Goal: Task Accomplishment & Management: Complete application form

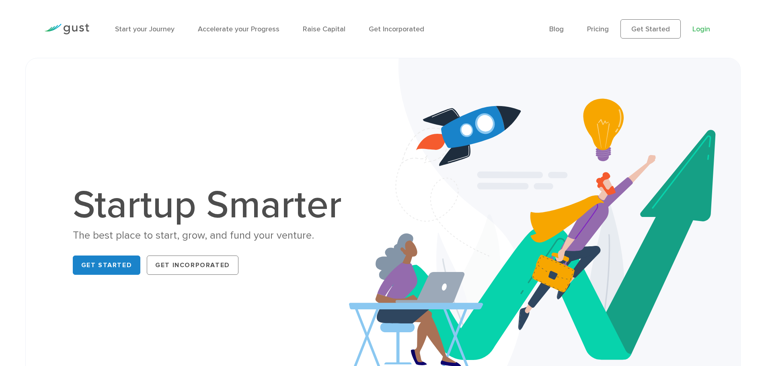
click at [698, 29] on link "Login" at bounding box center [701, 29] width 18 height 8
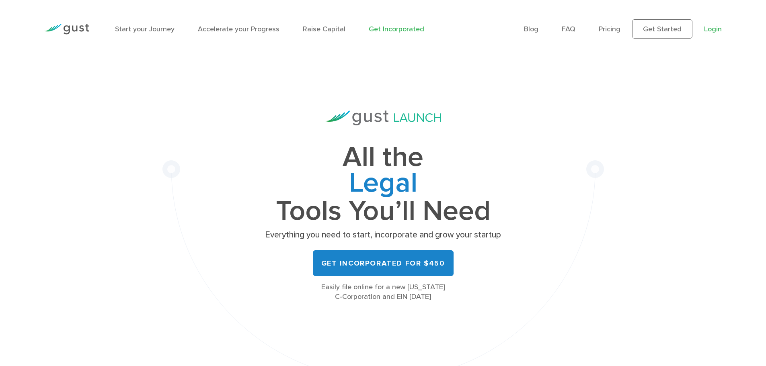
click at [714, 26] on link "Login" at bounding box center [713, 29] width 18 height 8
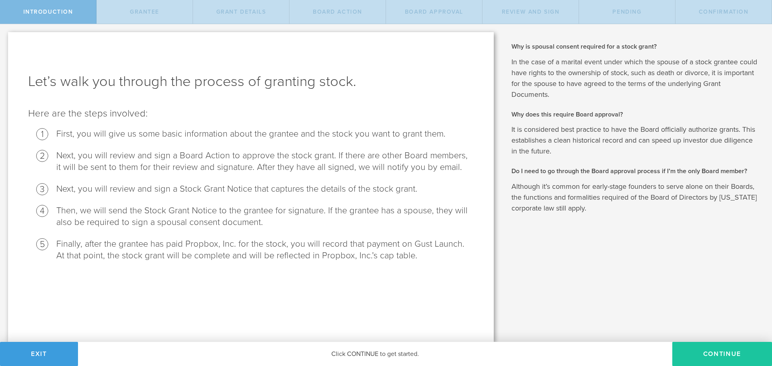
click at [725, 350] on button "Continue" at bounding box center [722, 354] width 100 height 24
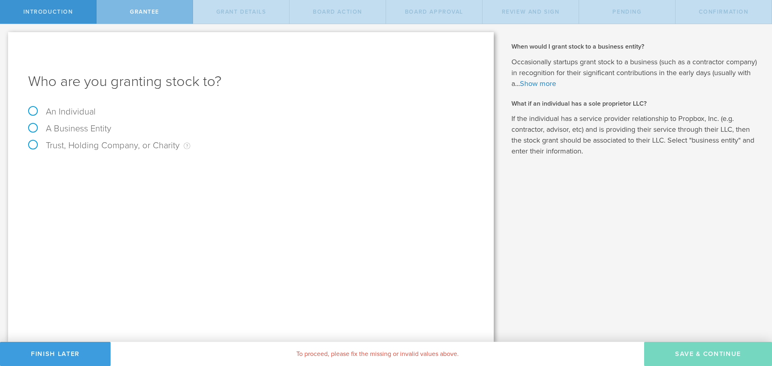
click at [74, 113] on label "An Individual" at bounding box center [62, 112] width 68 height 10
click at [5, 37] on input "An Individual" at bounding box center [2, 30] width 5 height 13
radio input "true"
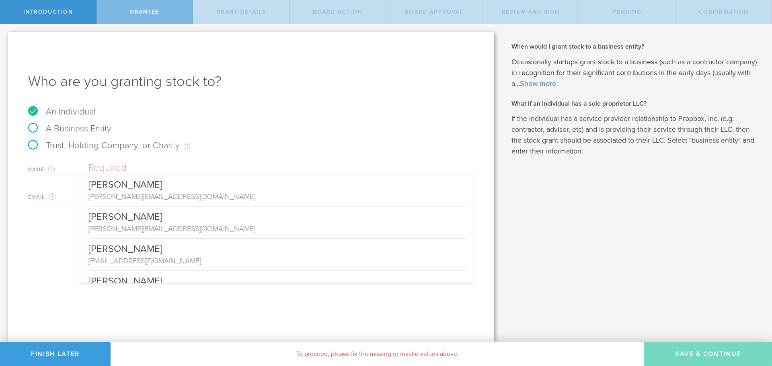
click at [152, 165] on input "text" at bounding box center [280, 168] width 385 height 12
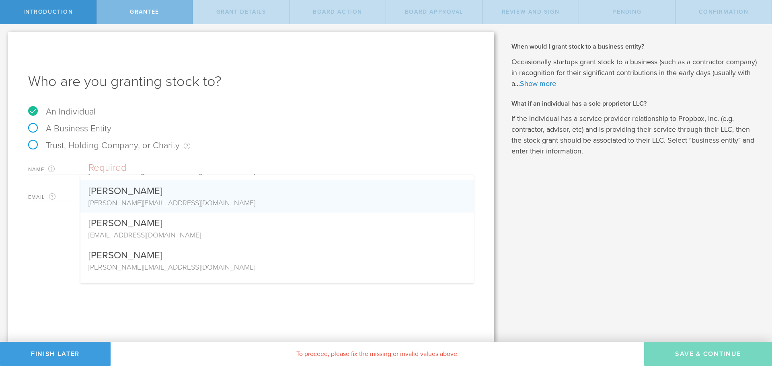
scroll to position [52, 0]
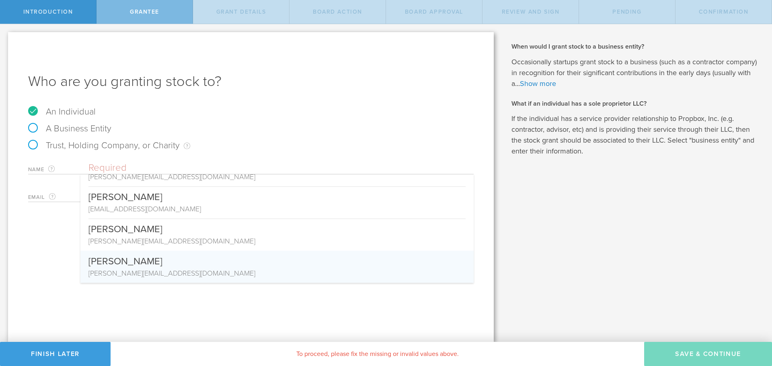
click at [207, 316] on div "Who are you granting stock to? An Individual A Business Entity Trust, Holding C…" at bounding box center [251, 187] width 486 height 310
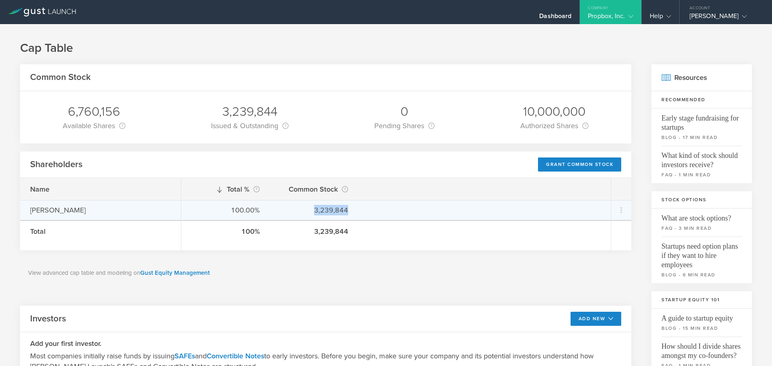
drag, startPoint x: 353, startPoint y: 212, endPoint x: 314, endPoint y: 213, distance: 39.8
click at [314, 213] on div "100.00% 3,239,844" at bounding box center [395, 210] width 429 height 20
copy div "3,239,844"
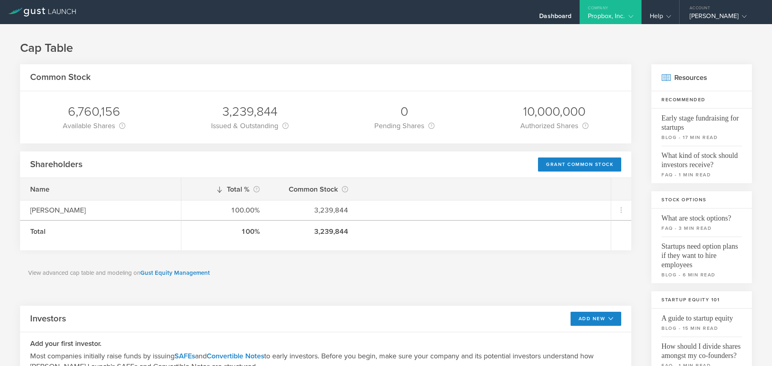
click at [501, 181] on div "Total % This is the percentage of each shareholder’s ownership, relative to the…" at bounding box center [395, 189] width 429 height 22
click at [554, 161] on div "Grant Common Stock" at bounding box center [579, 165] width 83 height 14
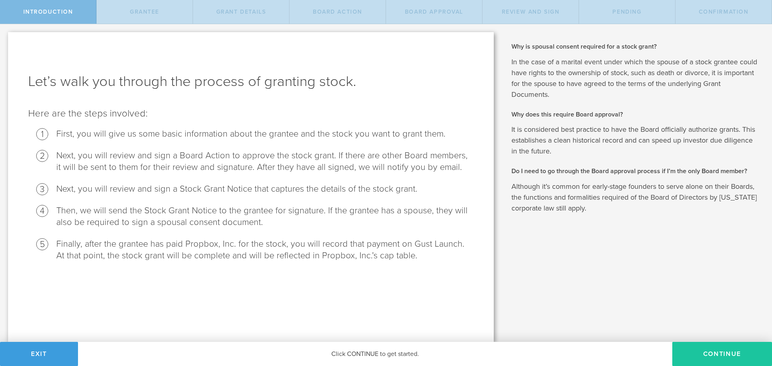
click at [715, 347] on button "Continue" at bounding box center [722, 354] width 100 height 24
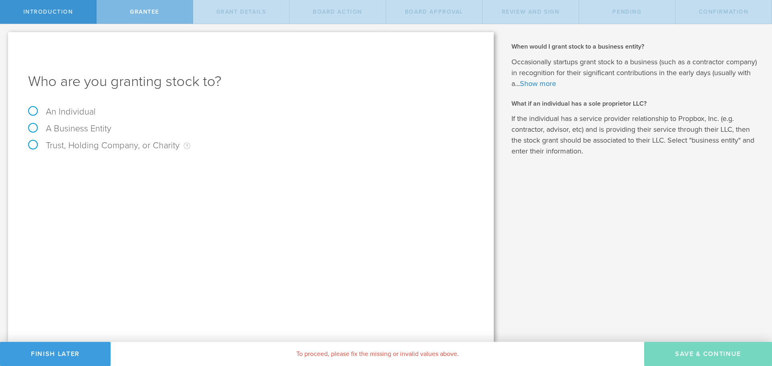
click at [79, 108] on label "An Individual" at bounding box center [62, 112] width 68 height 10
click at [5, 37] on input "An Individual" at bounding box center [2, 30] width 5 height 13
radio input "true"
click at [127, 166] on input "text" at bounding box center [280, 168] width 385 height 12
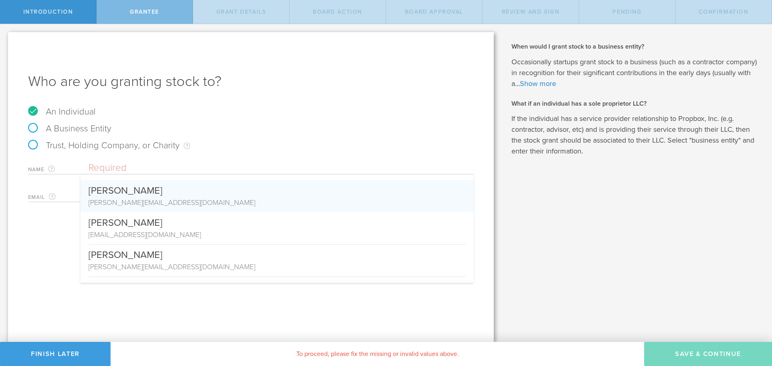
scroll to position [40, 0]
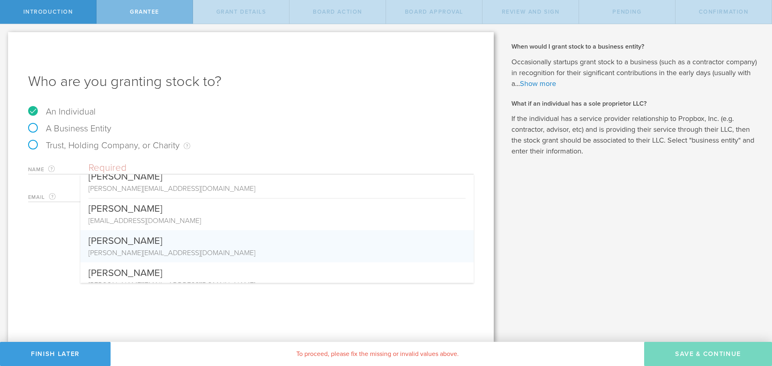
click at [160, 239] on div "[PERSON_NAME]" at bounding box center [276, 238] width 377 height 17
type input "[PERSON_NAME]"
type input "[PERSON_NAME][EMAIL_ADDRESS][DOMAIN_NAME]"
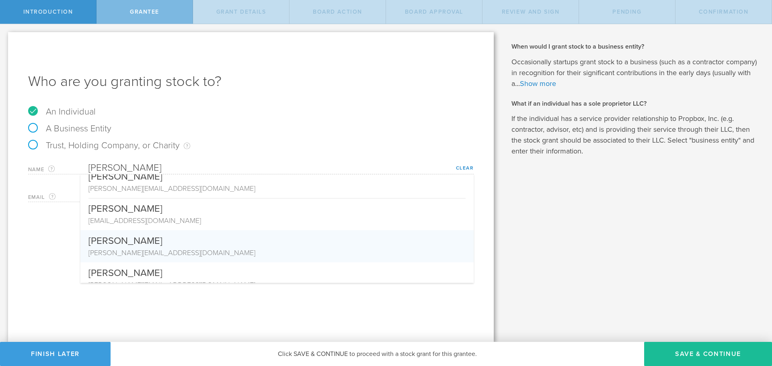
scroll to position [0, 0]
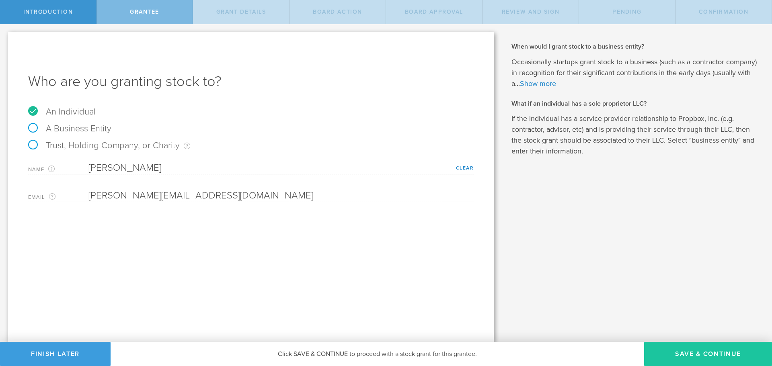
click at [685, 347] on button "Save & Continue" at bounding box center [708, 354] width 128 height 24
type input "48"
type input "12"
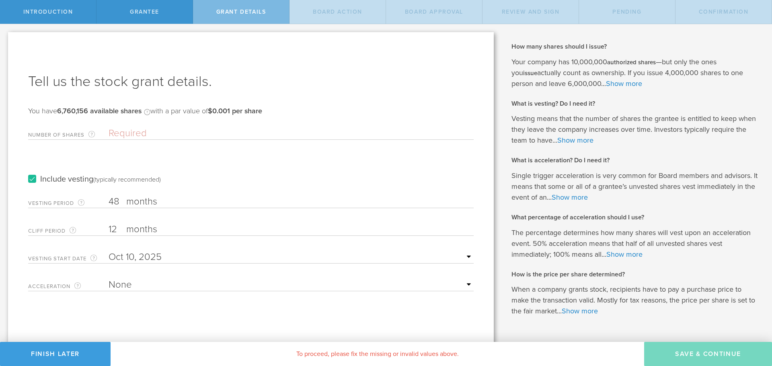
click at [109, 202] on input "48" at bounding box center [291, 202] width 365 height 12
click at [219, 257] on input "text" at bounding box center [291, 257] width 365 height 12
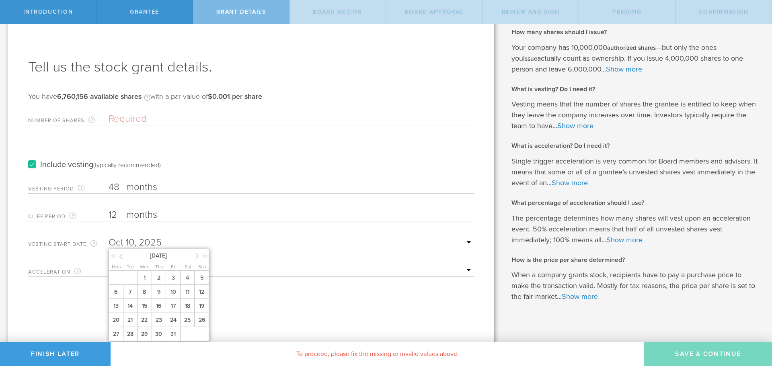
scroll to position [22, 0]
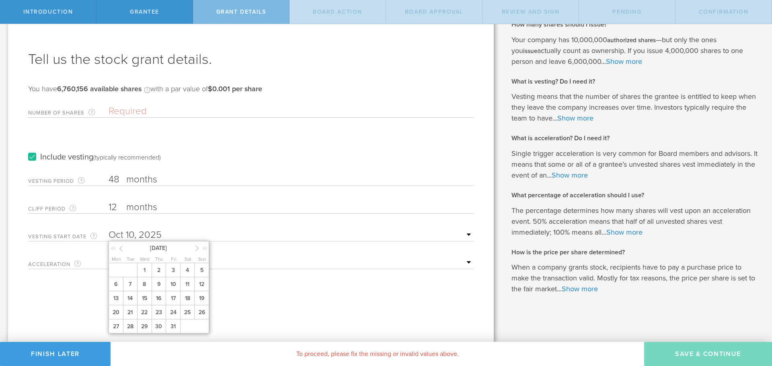
click at [121, 248] on icon at bounding box center [121, 249] width 4 height 10
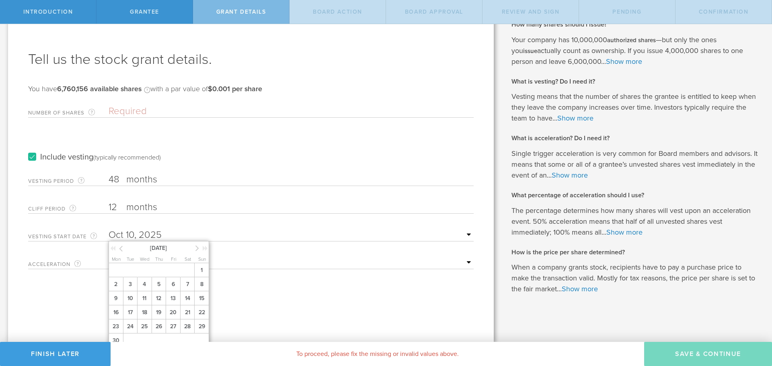
click at [121, 248] on icon at bounding box center [121, 249] width 4 height 10
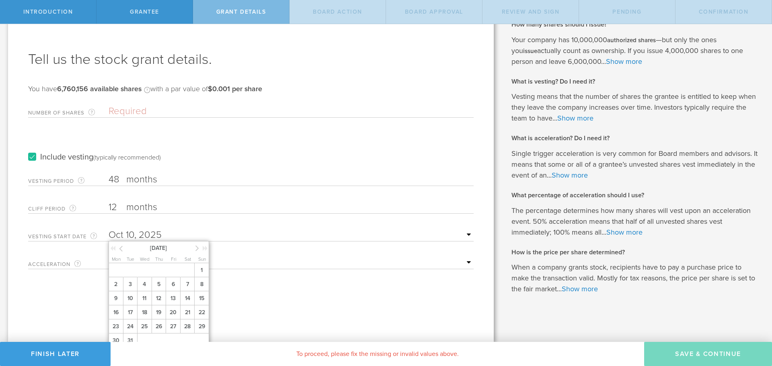
click at [121, 248] on icon at bounding box center [121, 249] width 4 height 10
click at [200, 247] on div at bounding box center [202, 250] width 14 height 8
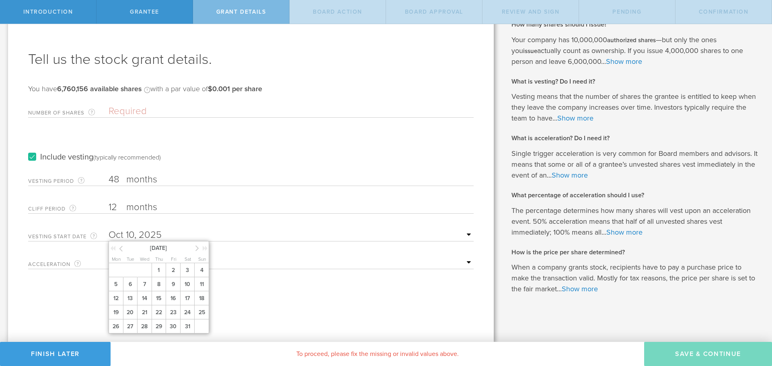
click at [196, 248] on icon at bounding box center [197, 248] width 4 height 10
click at [198, 273] on span "1" at bounding box center [201, 270] width 14 height 14
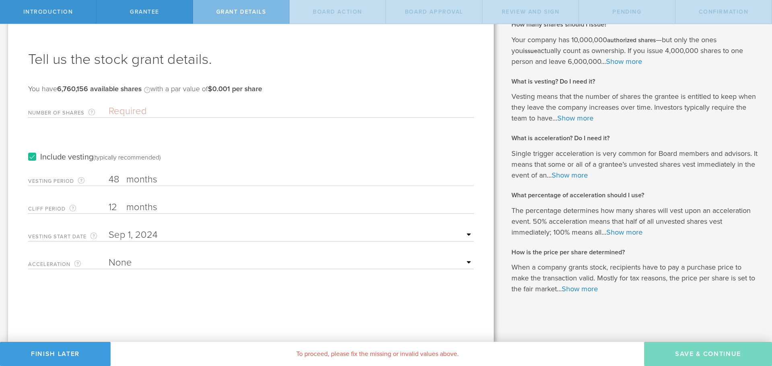
click at [306, 291] on div "Tell us the stock grant details. You have 6,760,156 available shares Available …" at bounding box center [251, 176] width 486 height 332
click at [336, 260] on select "None Single Trigger Double Trigger" at bounding box center [291, 263] width 365 height 12
select select "single"
click at [109, 257] on select "None Single Trigger Double Trigger" at bounding box center [291, 263] width 365 height 12
click at [57, 350] on button "Finish Later" at bounding box center [55, 354] width 111 height 24
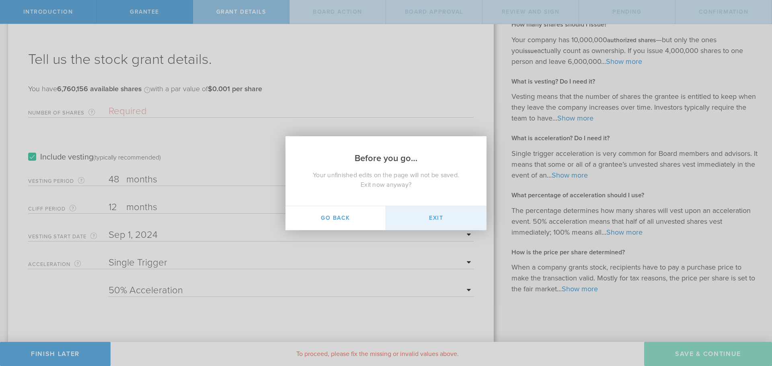
click at [432, 226] on button "Exit" at bounding box center [436, 218] width 101 height 24
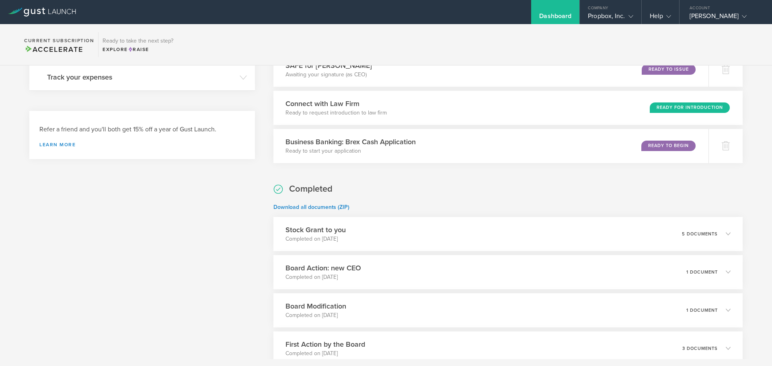
scroll to position [442, 0]
click at [385, 234] on div "Stock Grant to you Completed on Sep 19, 2025 5 documents" at bounding box center [508, 233] width 479 height 35
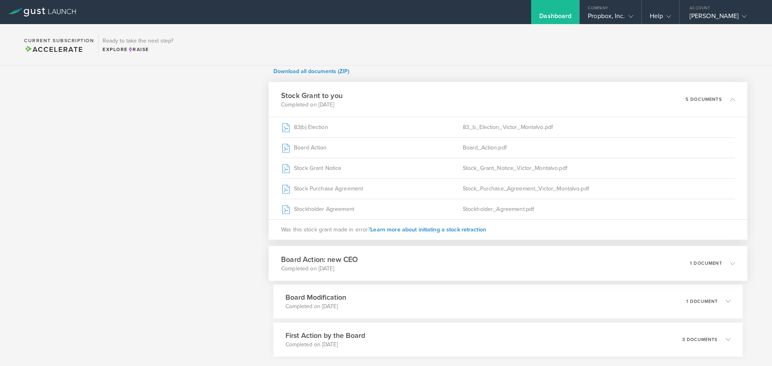
scroll to position [603, 0]
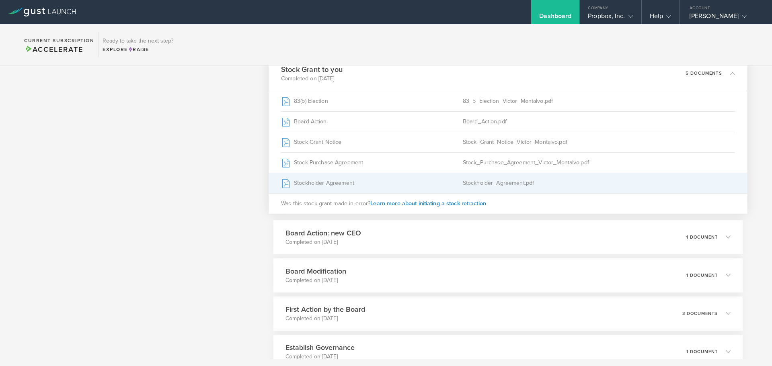
click at [366, 189] on div "Stockholder Agreement" at bounding box center [372, 183] width 182 height 20
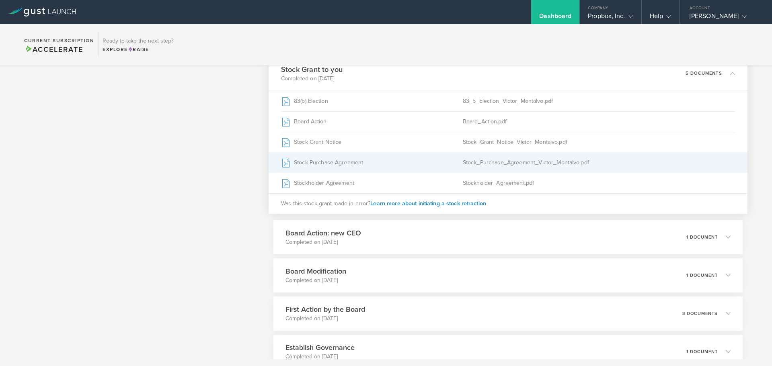
click at [361, 162] on div "Stock Purchase Agreement" at bounding box center [372, 162] width 182 height 20
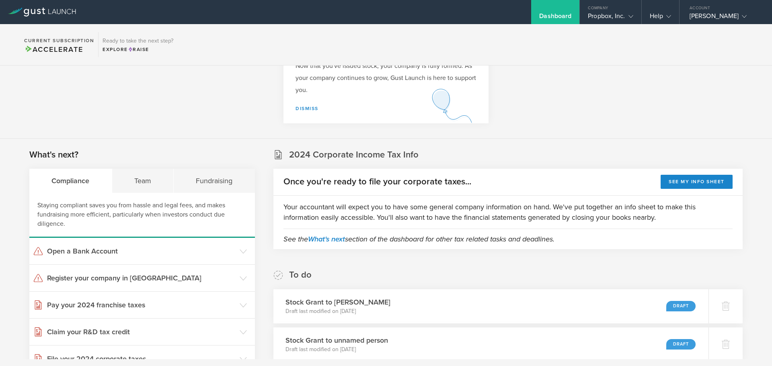
scroll to position [0, 0]
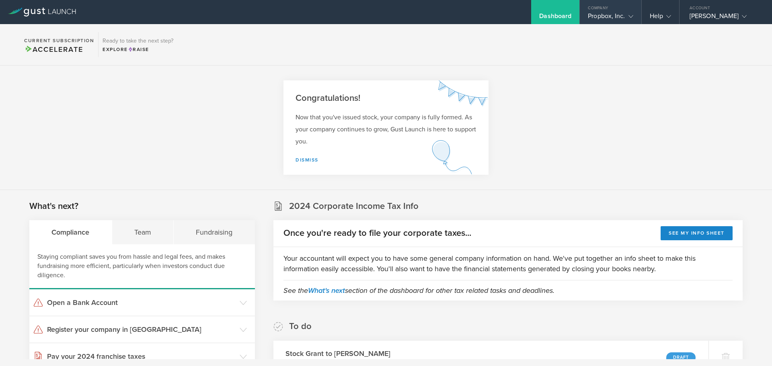
click at [603, 15] on div "Propbox, Inc." at bounding box center [610, 18] width 45 height 12
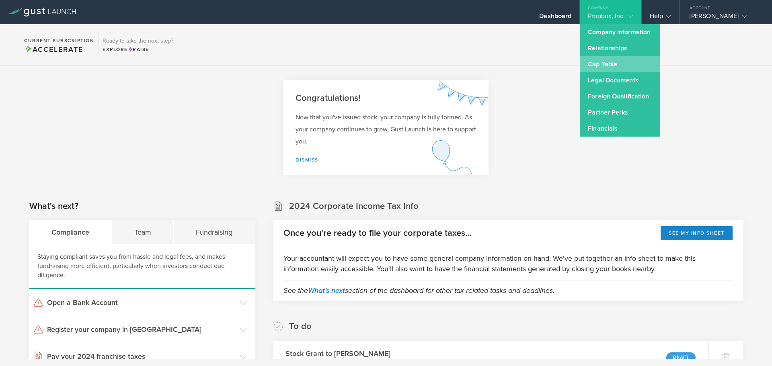
click at [624, 57] on link "Cap Table" at bounding box center [620, 64] width 80 height 16
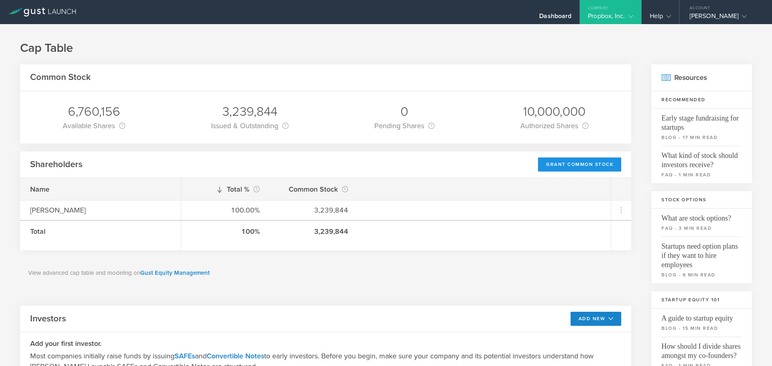
click at [590, 169] on div "Grant Common Stock" at bounding box center [579, 165] width 83 height 14
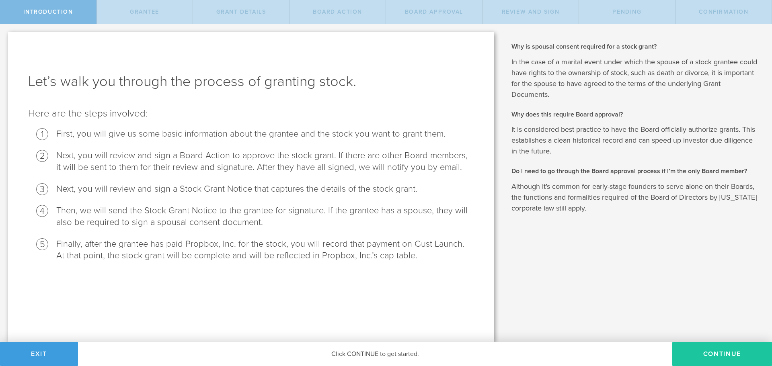
click at [715, 351] on button "Continue" at bounding box center [722, 354] width 100 height 24
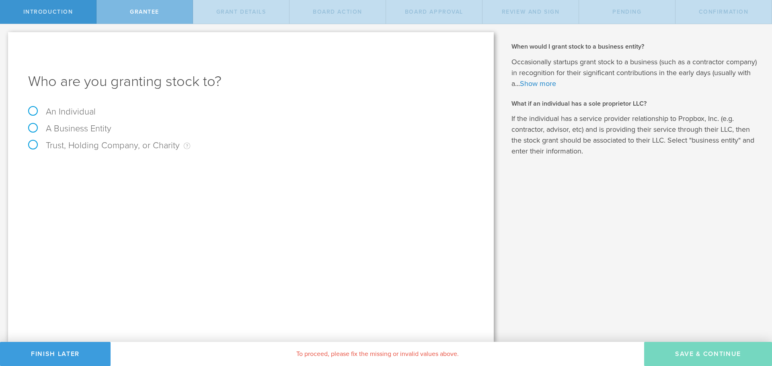
click at [88, 110] on label "An Individual" at bounding box center [62, 112] width 68 height 10
click at [5, 37] on input "An Individual" at bounding box center [2, 30] width 5 height 13
radio input "true"
click at [128, 161] on div "Name The first and last name of the person that you are granting stock to." at bounding box center [251, 166] width 446 height 16
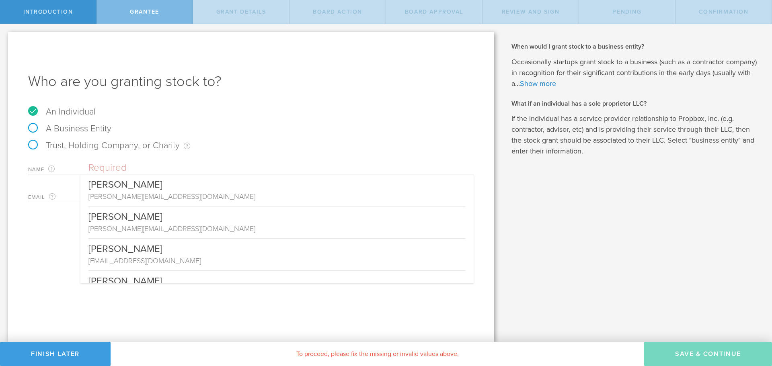
click at [117, 169] on input "text" at bounding box center [280, 168] width 385 height 12
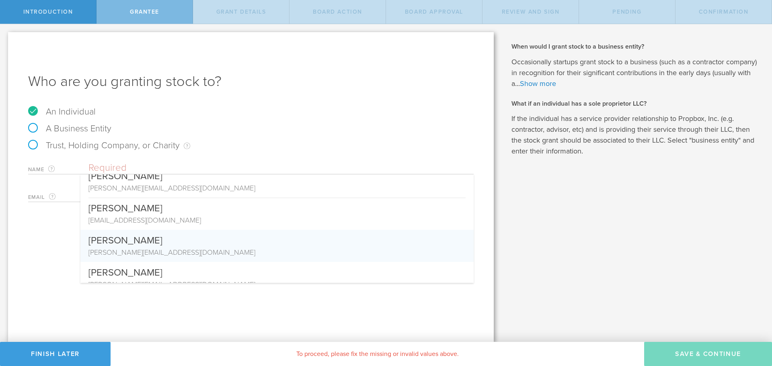
scroll to position [52, 0]
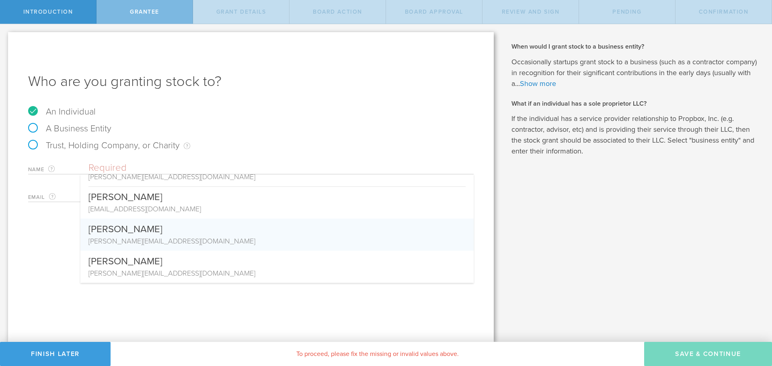
click at [168, 239] on div "[PERSON_NAME][EMAIL_ADDRESS][DOMAIN_NAME]" at bounding box center [276, 241] width 377 height 10
type input "[PERSON_NAME]"
type input "[PERSON_NAME][EMAIL_ADDRESS][DOMAIN_NAME]"
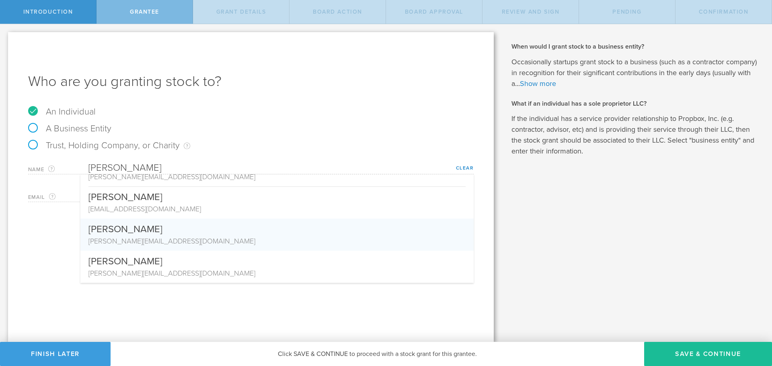
scroll to position [0, 0]
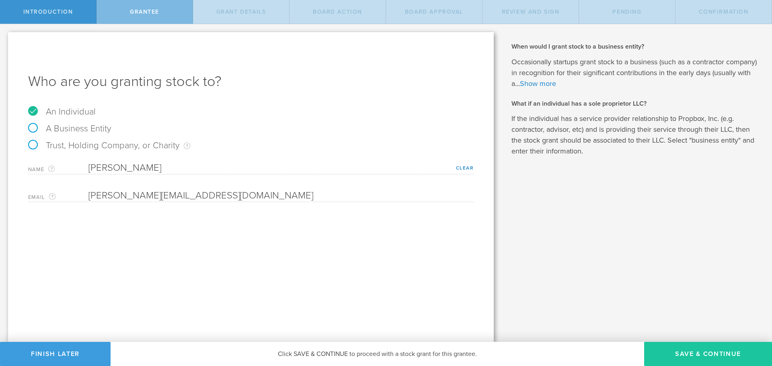
click at [684, 348] on button "Save & Continue" at bounding box center [708, 354] width 128 height 24
type input "48"
type input "12"
select select "none"
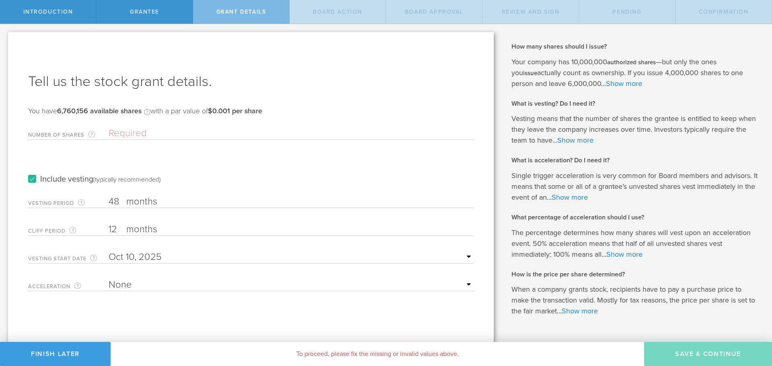
click at [152, 135] on input "Number of Shares The total amount of stock the company is granting to this reci…" at bounding box center [291, 133] width 365 height 12
paste input "3,239,844"
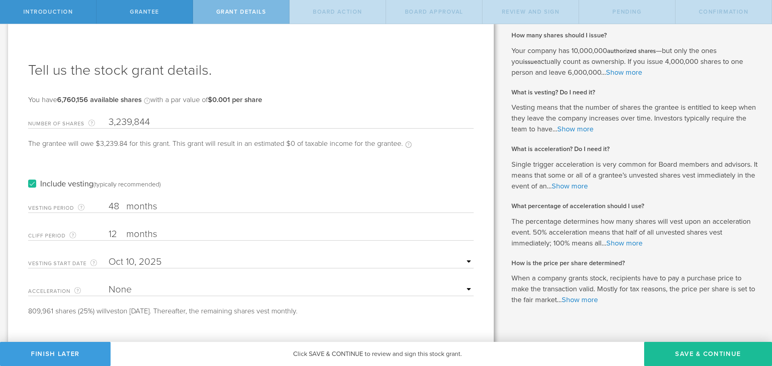
scroll to position [22, 0]
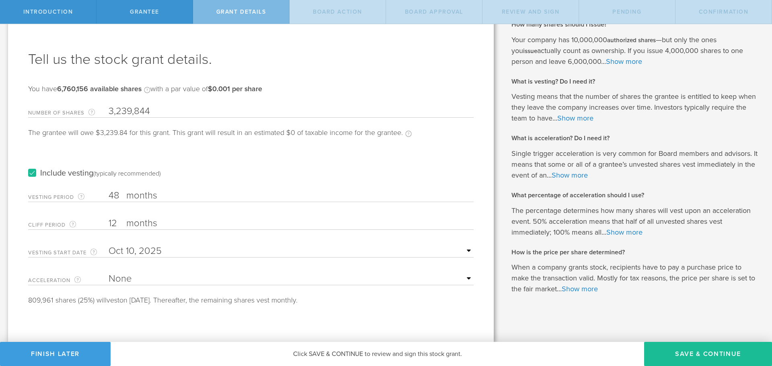
type input "3,239,844"
click at [143, 254] on input "text" at bounding box center [291, 251] width 365 height 12
click at [120, 262] on icon at bounding box center [121, 265] width 4 height 10
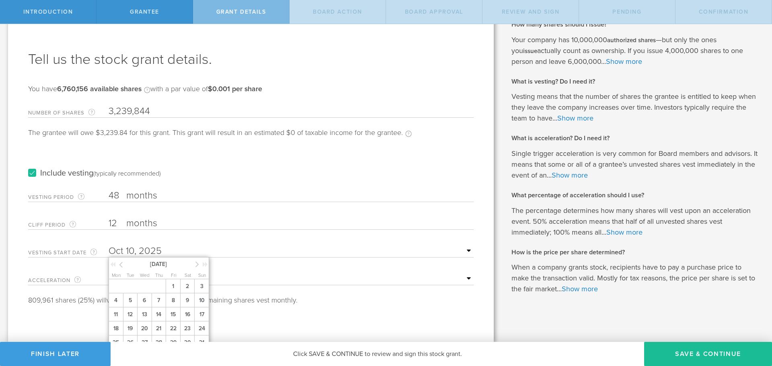
click at [120, 262] on icon at bounding box center [121, 265] width 4 height 10
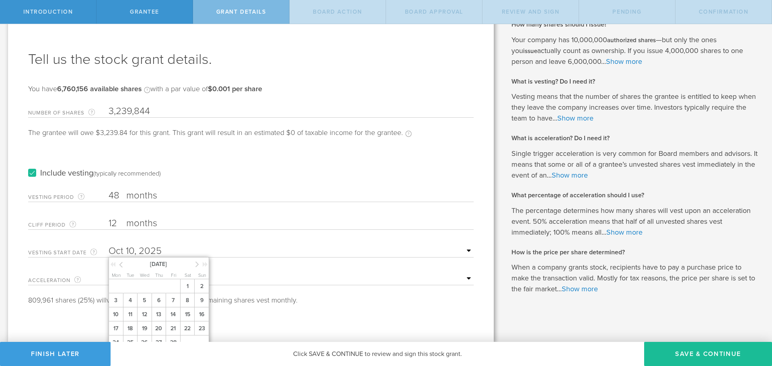
click at [120, 262] on icon at bounding box center [121, 265] width 4 height 10
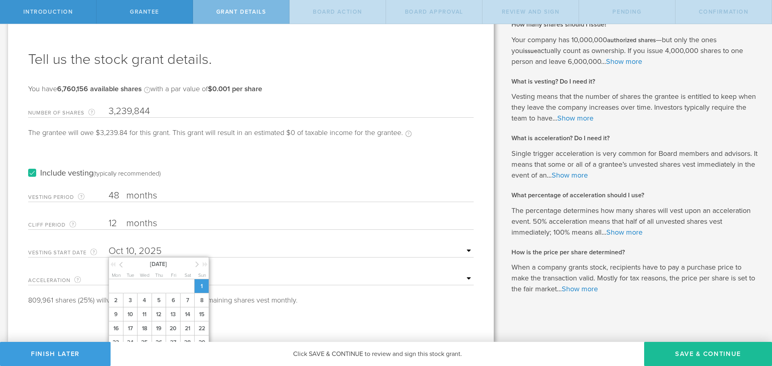
click at [207, 286] on span "1" at bounding box center [201, 286] width 14 height 14
click at [234, 278] on select "None Single Trigger Double Trigger" at bounding box center [291, 279] width 365 height 12
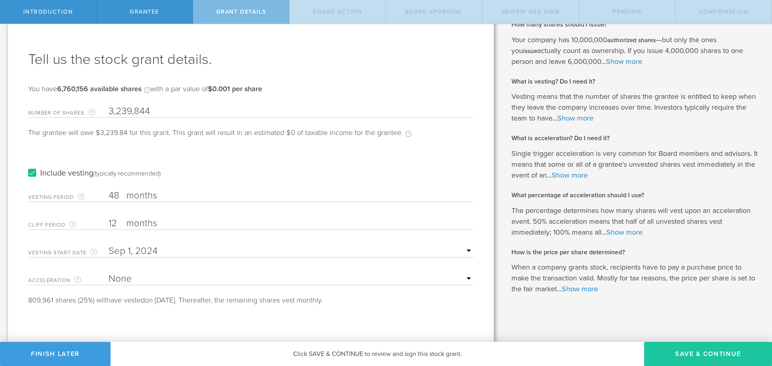
click at [708, 353] on button "Save & Continue" at bounding box center [708, 354] width 128 height 24
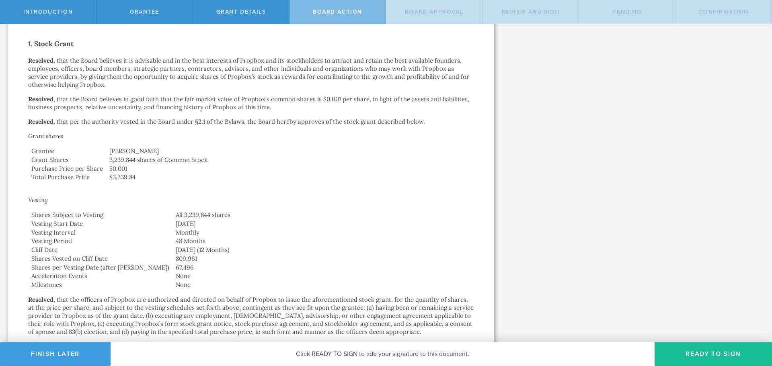
scroll to position [161, 0]
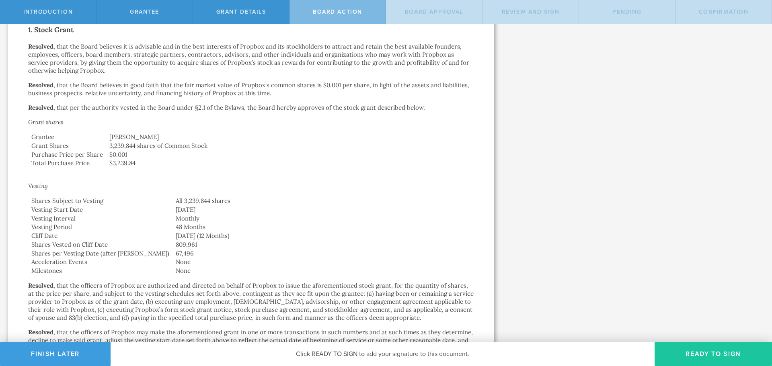
click at [692, 351] on button "Ready to Sign" at bounding box center [713, 354] width 117 height 24
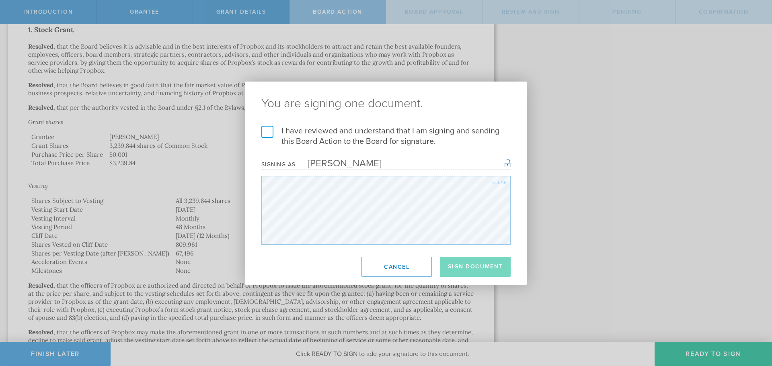
click at [262, 131] on label "I have reviewed and understand that I am signing and sending this Board Action …" at bounding box center [385, 136] width 249 height 21
click at [0, 0] on input "I have reviewed and understand that I am signing and sending this Board Action …" at bounding box center [0, 0] width 0 height 0
click at [479, 272] on button "Sign Document" at bounding box center [475, 267] width 71 height 20
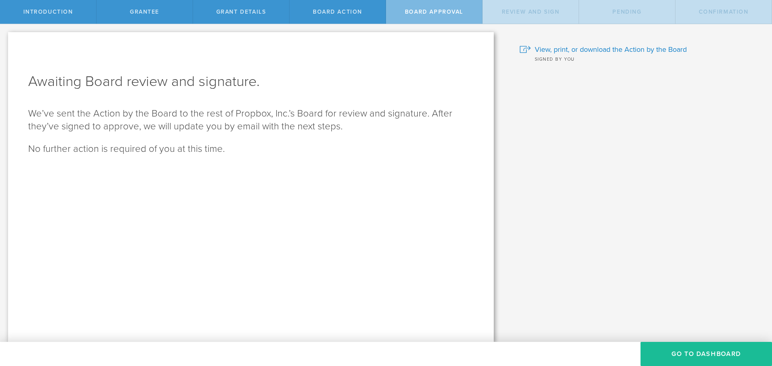
scroll to position [0, 0]
click at [705, 357] on button "Go To Dashboard" at bounding box center [706, 354] width 131 height 24
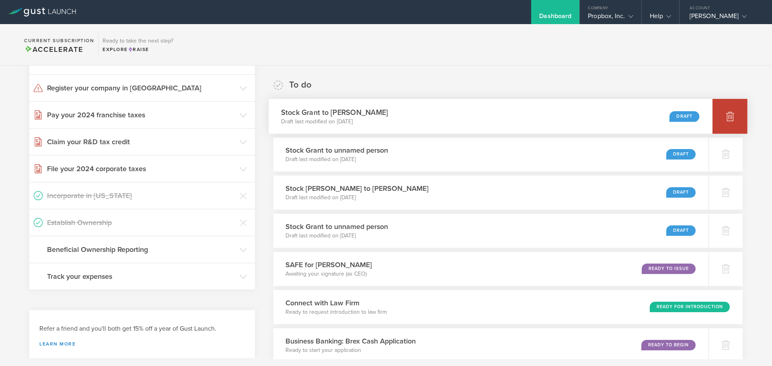
scroll to position [241, 0]
click at [725, 122] on div at bounding box center [730, 116] width 35 height 35
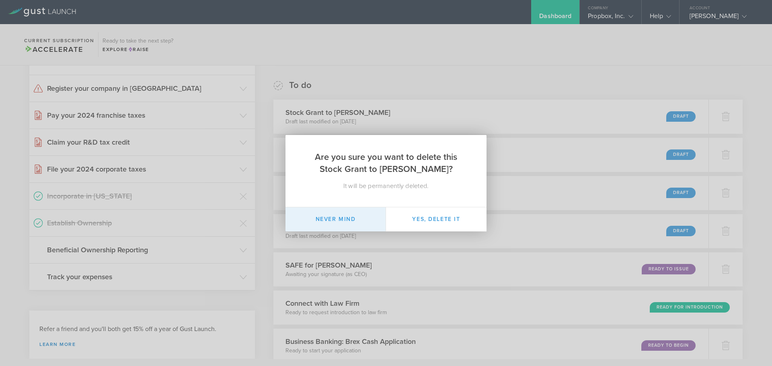
click at [374, 219] on button "Never mind" at bounding box center [336, 219] width 101 height 24
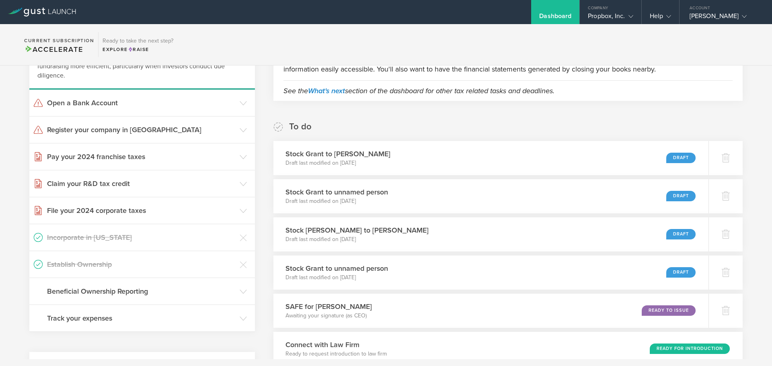
scroll to position [121, 0]
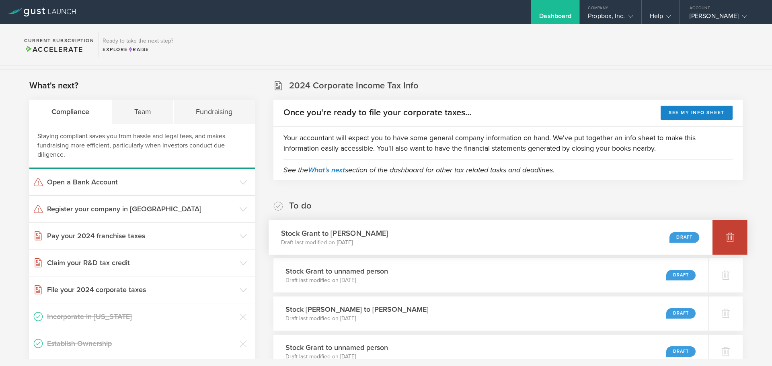
click at [715, 233] on div at bounding box center [730, 237] width 35 height 35
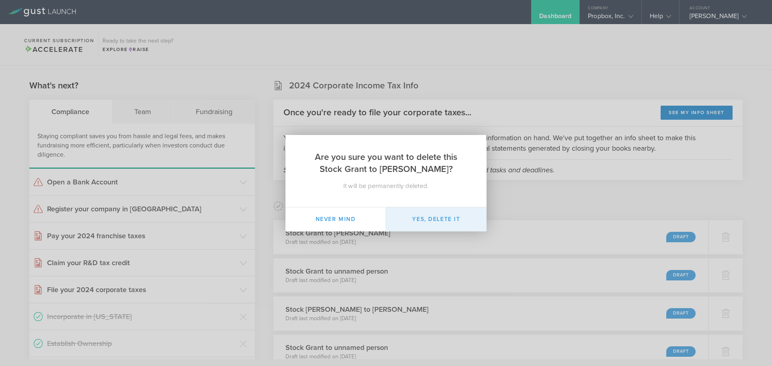
click at [440, 223] on button "Yes, delete it" at bounding box center [436, 219] width 101 height 24
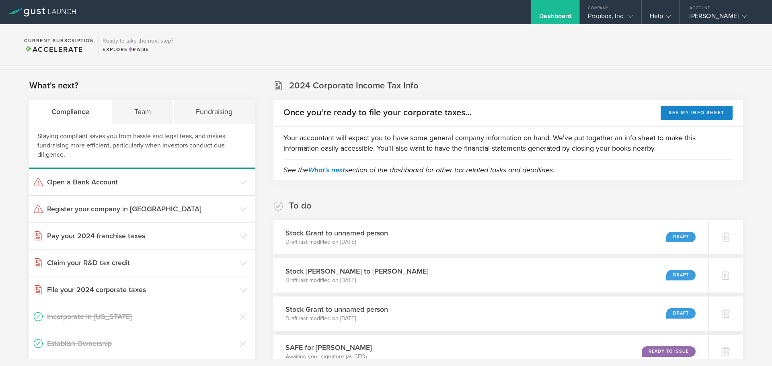
scroll to position [281, 0]
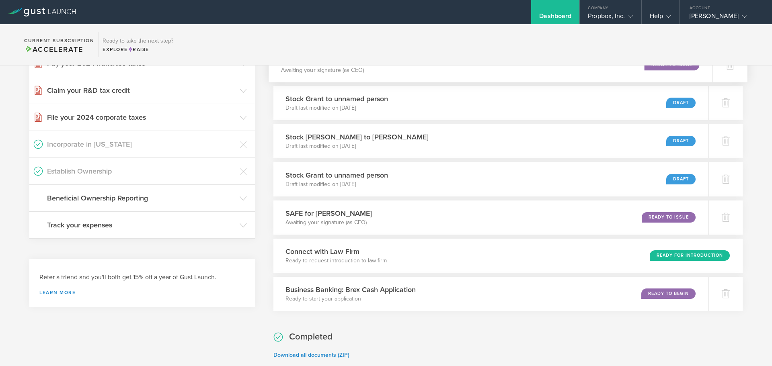
scroll to position [201, 0]
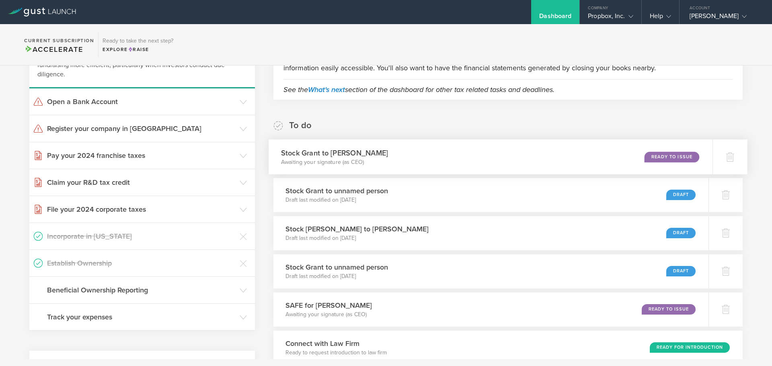
click at [575, 156] on div "Stock Grant to [PERSON_NAME] Awaiting your signature (as CEO) Ready to Issue" at bounding box center [491, 157] width 444 height 35
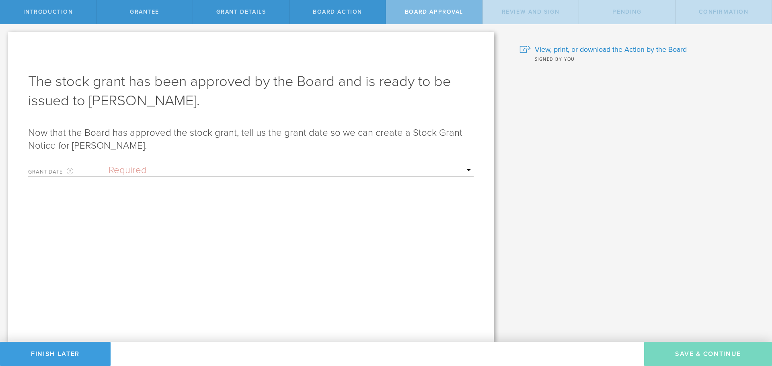
click at [125, 171] on select "Required Upon [PERSON_NAME]'s signature A specific date" at bounding box center [291, 170] width 365 height 12
select select "uponGranteeSignature"
click at [109, 164] on select "Required Upon grantee's signature A specific date" at bounding box center [291, 170] width 365 height 12
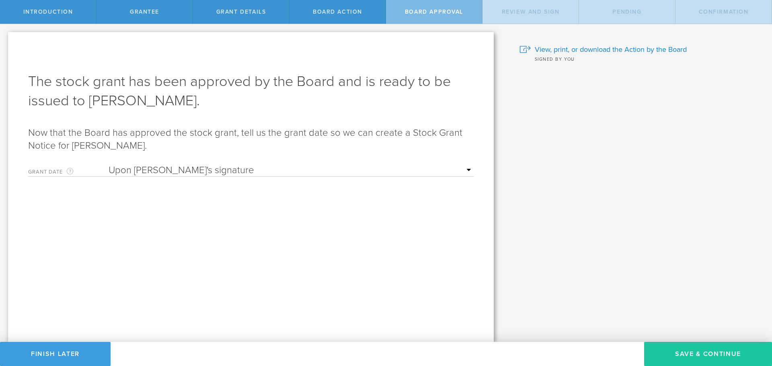
click at [683, 356] on button "Save & Continue" at bounding box center [708, 354] width 128 height 24
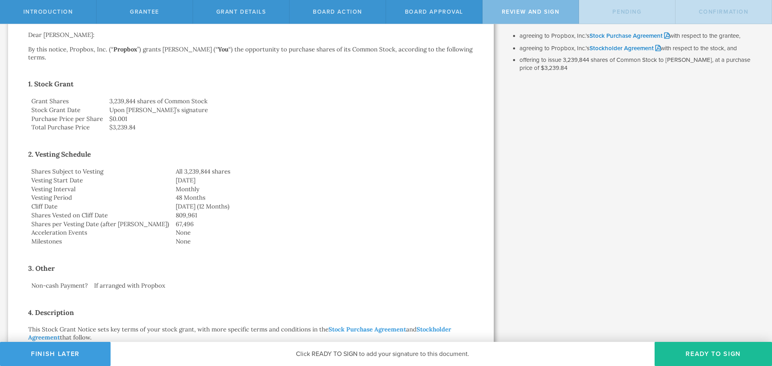
scroll to position [80, 0]
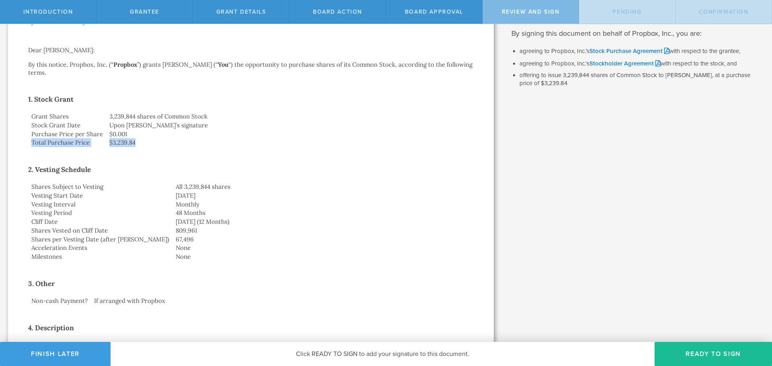
drag, startPoint x: 144, startPoint y: 141, endPoint x: 31, endPoint y: 144, distance: 113.4
click at [31, 144] on tr "Total Purchase Price $3,239.84" at bounding box center [251, 142] width 446 height 9
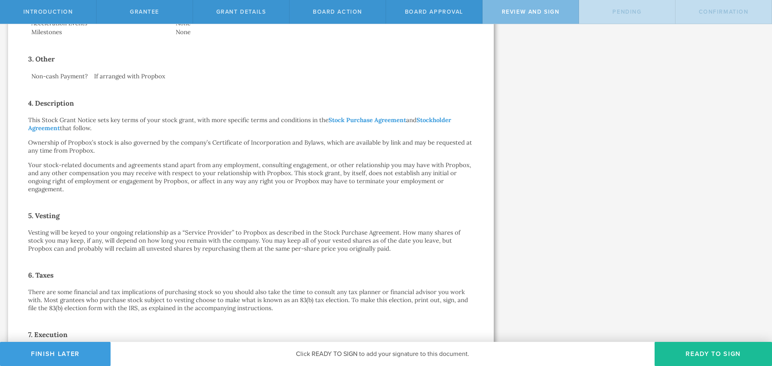
scroll to position [322, 0]
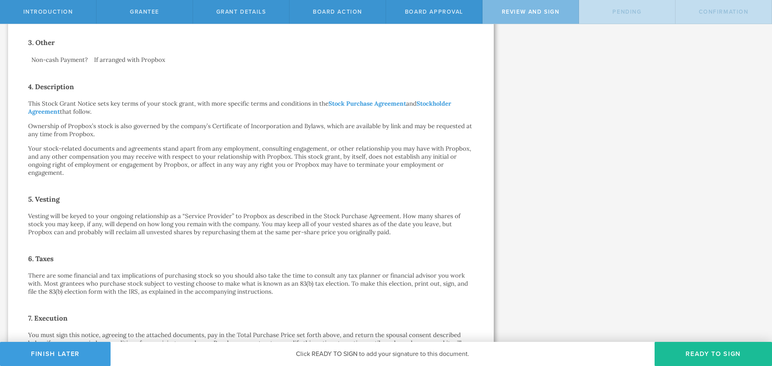
drag, startPoint x: 726, startPoint y: 354, endPoint x: 621, endPoint y: 206, distance: 181.7
click at [621, 24] on div "Introduction Grantee Grant Details Board Action Board Approval Review and Sign …" at bounding box center [386, 12] width 772 height 24
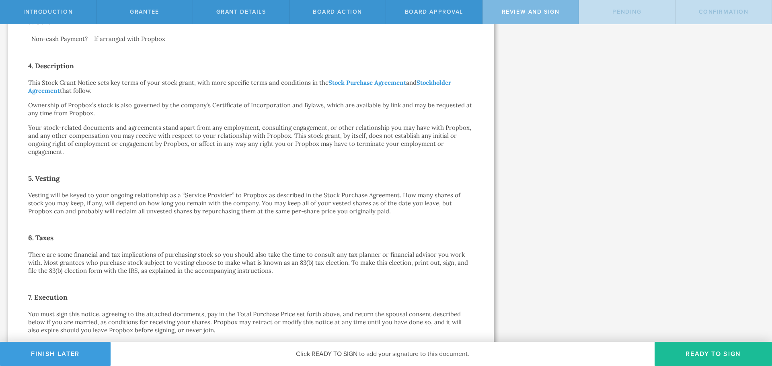
scroll to position [402, 0]
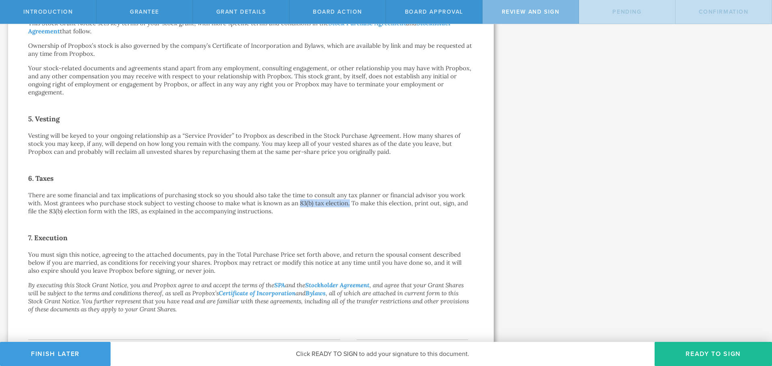
drag, startPoint x: 299, startPoint y: 205, endPoint x: 346, endPoint y: 201, distance: 47.6
click at [346, 201] on p "There are some financial and tax implications of purchasing stock so you should…" at bounding box center [251, 203] width 446 height 24
click at [398, 213] on p "There are some financial and tax implications of purchasing stock so you should…" at bounding box center [251, 203] width 446 height 24
click at [724, 349] on button "Ready to Sign" at bounding box center [713, 354] width 117 height 24
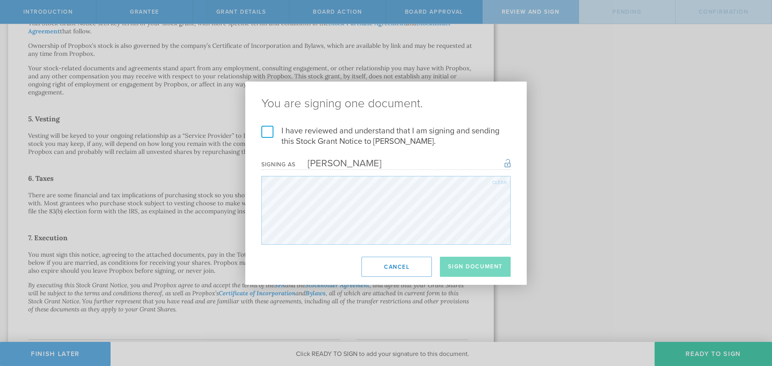
click at [267, 134] on label "I have reviewed and understand that I am signing and sending this Stock Grant N…" at bounding box center [385, 136] width 249 height 21
click at [0, 0] on input "I have reviewed and understand that I am signing and sending this Stock Grant N…" at bounding box center [0, 0] width 0 height 0
click at [482, 270] on button "Sign Document" at bounding box center [475, 267] width 71 height 20
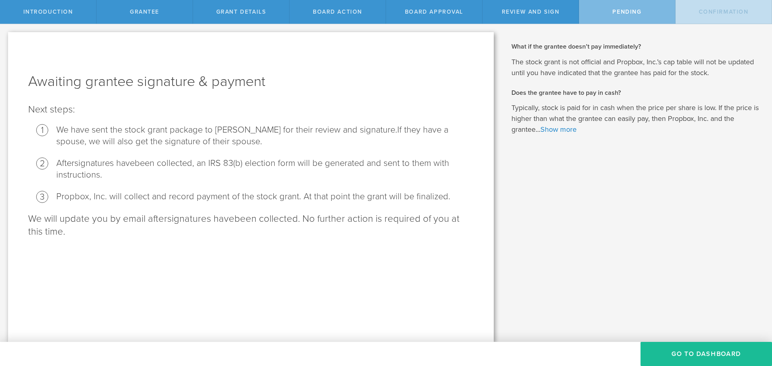
scroll to position [0, 0]
click at [681, 346] on button "Go To Dashboard" at bounding box center [706, 354] width 131 height 24
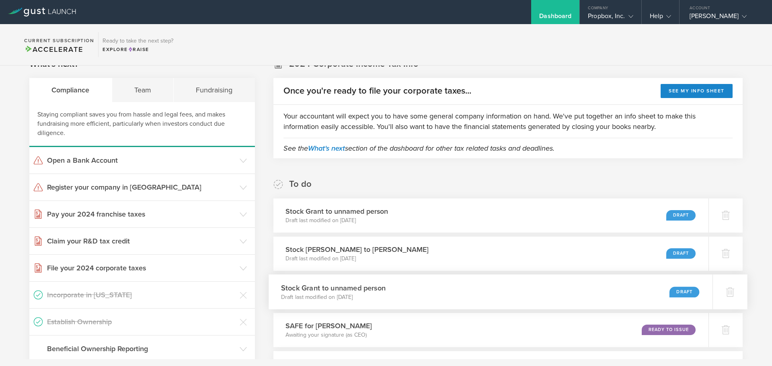
scroll to position [161, 0]
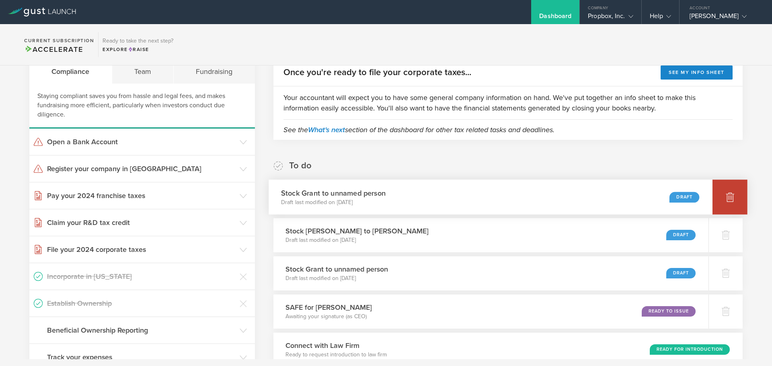
click at [726, 199] on icon at bounding box center [730, 198] width 8 height 8
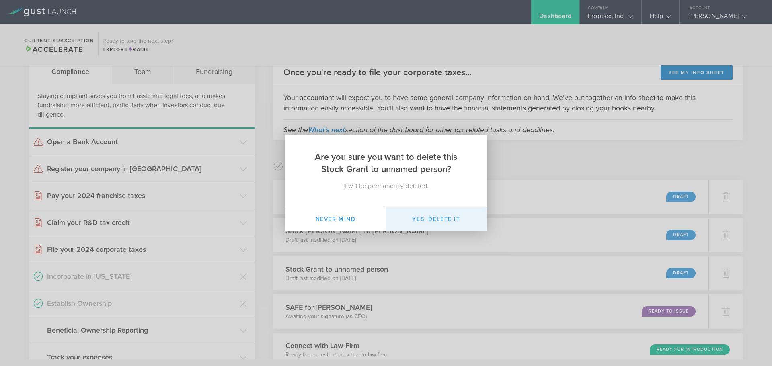
click at [448, 225] on button "Yes, delete it" at bounding box center [436, 219] width 101 height 24
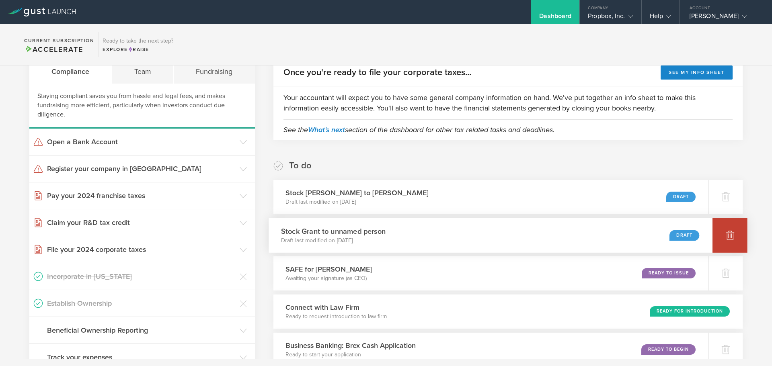
click at [713, 236] on div at bounding box center [730, 235] width 35 height 35
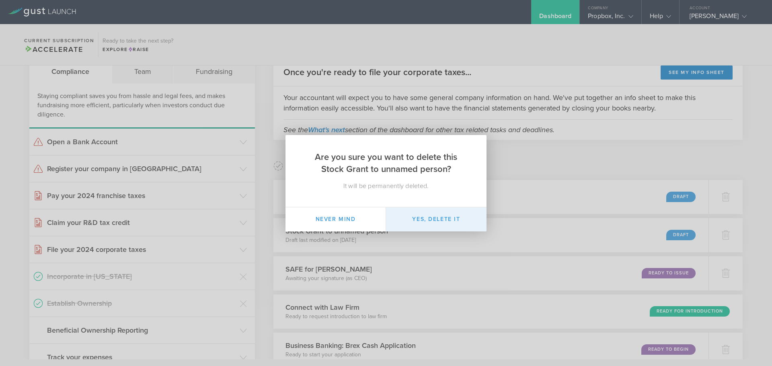
click at [472, 228] on button "Yes, delete it" at bounding box center [436, 219] width 101 height 24
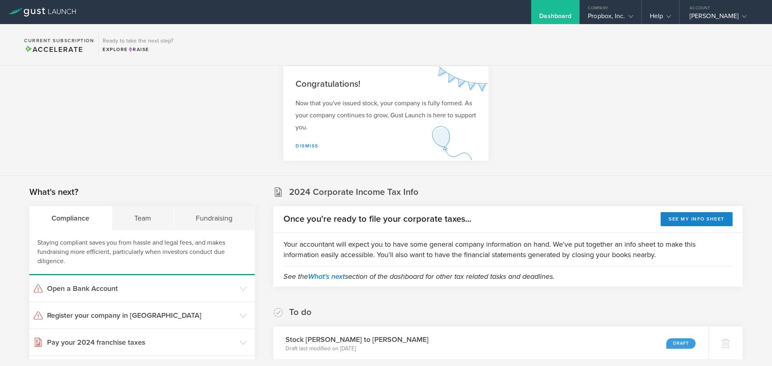
scroll to position [0, 0]
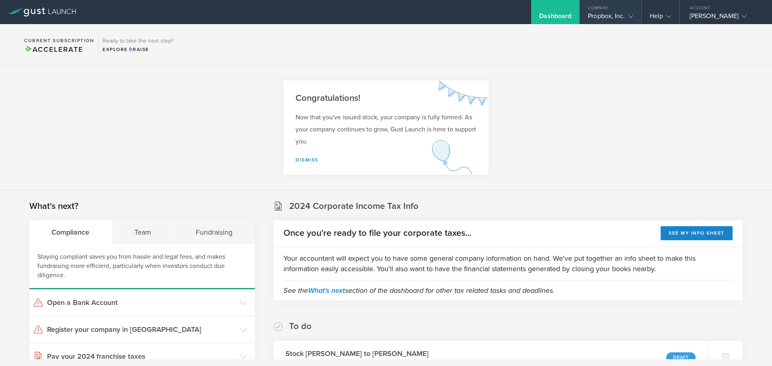
click at [604, 12] on div "Propbox, Inc." at bounding box center [610, 18] width 45 height 12
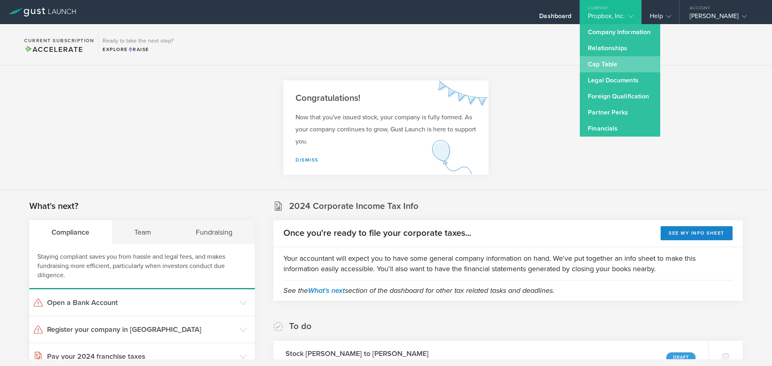
click at [614, 62] on link "Cap Table" at bounding box center [620, 64] width 80 height 16
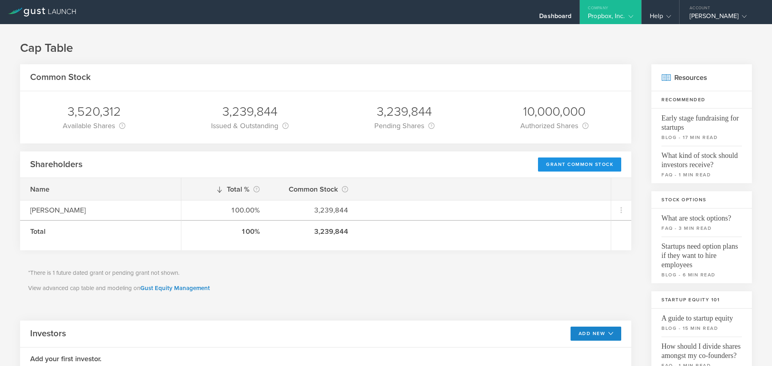
click at [563, 167] on div "Grant Common Stock" at bounding box center [579, 165] width 83 height 14
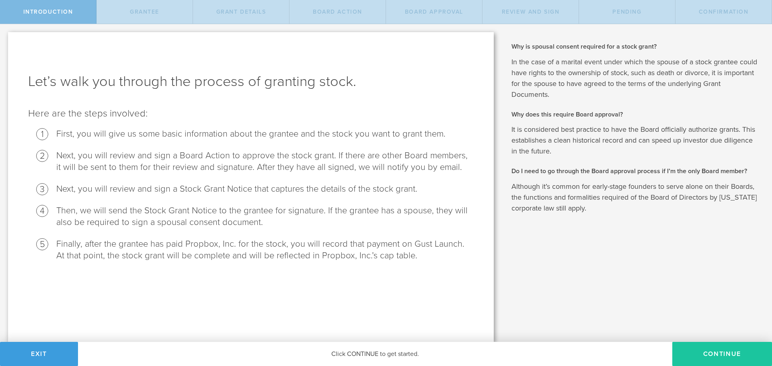
click at [719, 349] on button "Continue" at bounding box center [722, 354] width 100 height 24
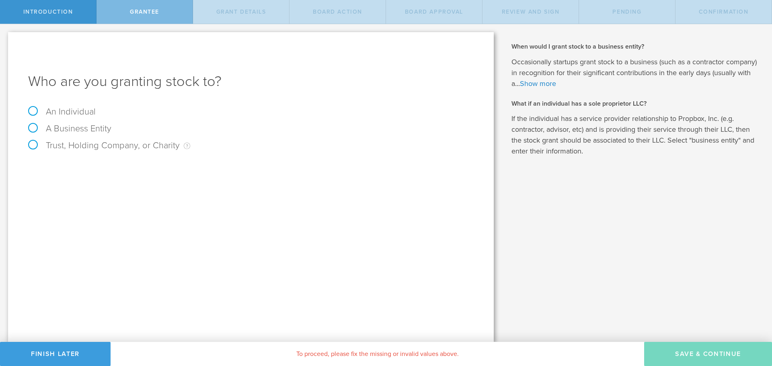
click at [85, 107] on label "An Individual" at bounding box center [62, 112] width 68 height 10
click at [5, 37] on input "An Individual" at bounding box center [2, 30] width 5 height 13
radio input "true"
click at [119, 169] on input "text" at bounding box center [280, 168] width 385 height 12
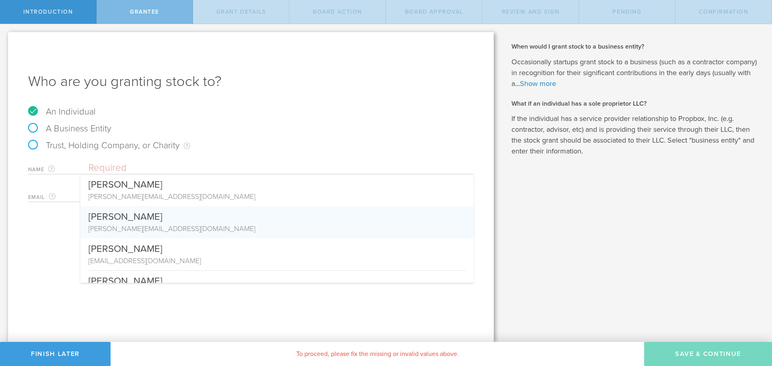
click at [128, 226] on div "[PERSON_NAME][EMAIL_ADDRESS][DOMAIN_NAME]" at bounding box center [276, 229] width 377 height 10
type input "[PERSON_NAME]"
type input "[PERSON_NAME][EMAIL_ADDRESS][DOMAIN_NAME]"
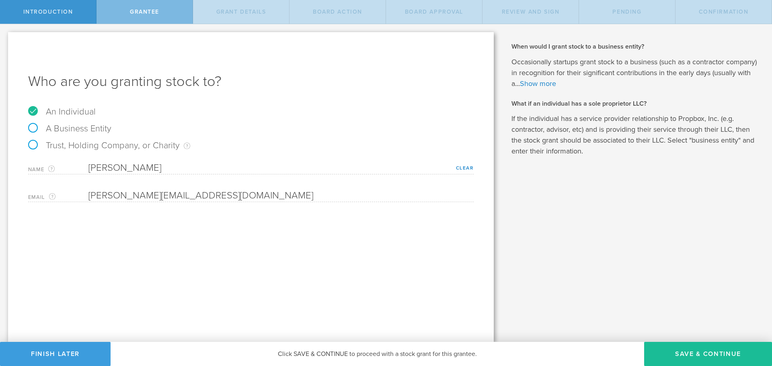
drag, startPoint x: 134, startPoint y: 129, endPoint x: 142, endPoint y: 129, distance: 8.1
click at [134, 129] on div "A Business Entity" at bounding box center [251, 132] width 446 height 17
click at [662, 354] on button "Save & Continue" at bounding box center [708, 354] width 128 height 24
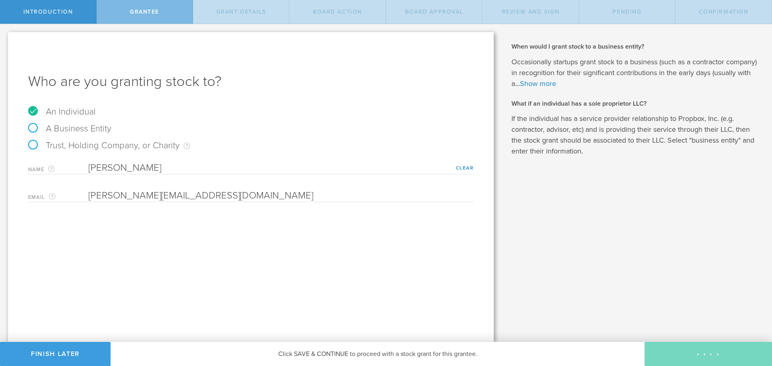
type input "48"
type input "12"
select select "none"
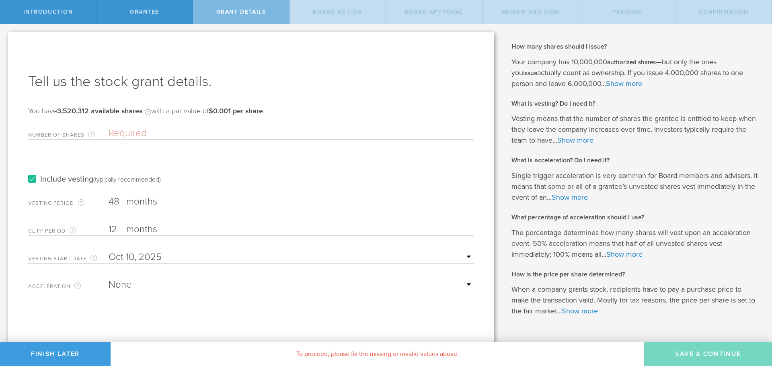
click at [114, 129] on input "Number of Shares The total amount of stock the company is granting to this reci…" at bounding box center [291, 133] width 365 height 12
paste input "1,495,312"
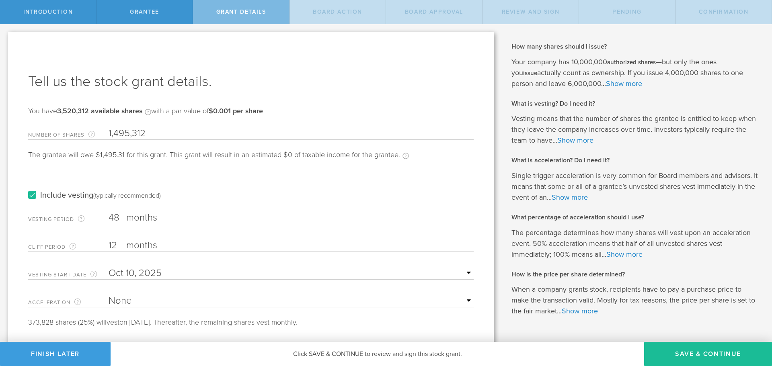
type input "1,495,312"
click at [174, 275] on input "text" at bounding box center [291, 273] width 365 height 12
click at [123, 288] on div at bounding box center [117, 288] width 14 height 8
click at [35, 197] on label "Include vesting (typically recommended)" at bounding box center [94, 195] width 133 height 8
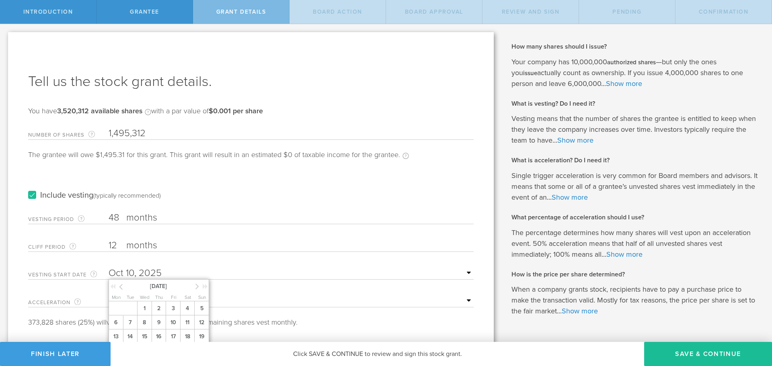
click at [0, 0] on input "Include vesting (typically recommended)" at bounding box center [0, 0] width 0 height 0
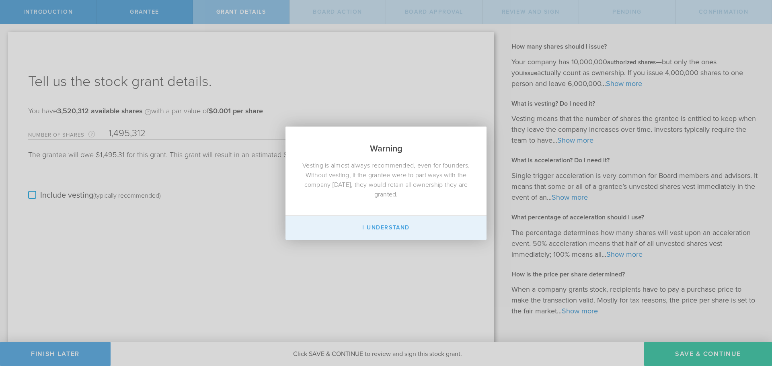
click at [394, 234] on button "I Understand" at bounding box center [386, 228] width 201 height 24
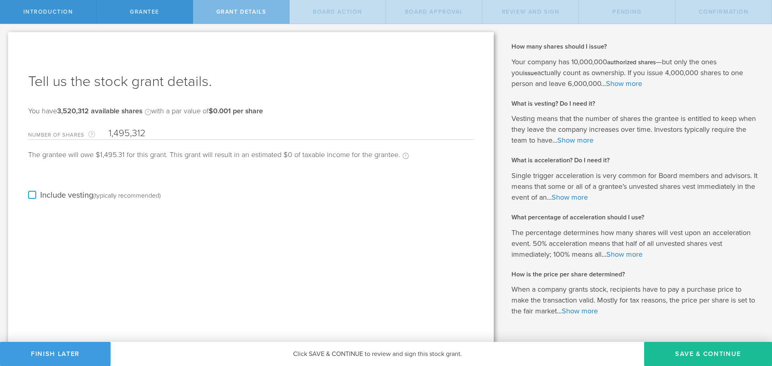
click at [28, 194] on label "Include vesting (typically recommended)" at bounding box center [94, 195] width 133 height 8
click at [0, 0] on input "Include vesting (typically recommended)" at bounding box center [0, 0] width 0 height 0
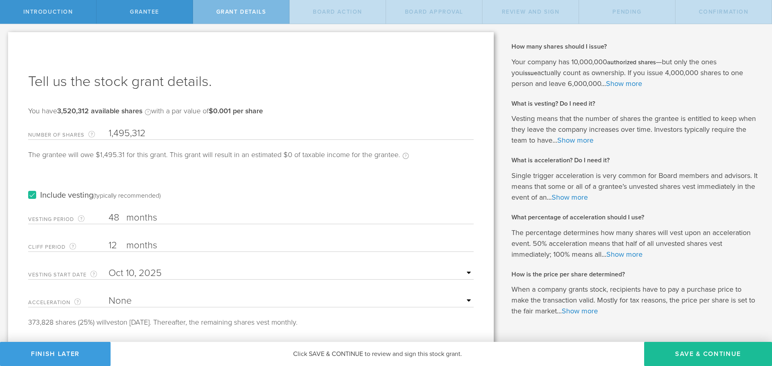
click at [28, 194] on label "Include vesting (typically recommended)" at bounding box center [94, 195] width 133 height 8
click at [0, 0] on input "Include vesting (typically recommended)" at bounding box center [0, 0] width 0 height 0
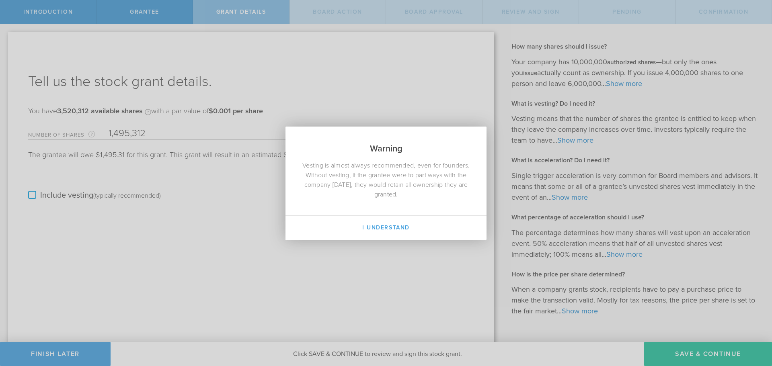
click at [417, 242] on div "Warning Vesting is almost always recommended, even for founders. Without vestin…" at bounding box center [386, 183] width 772 height 366
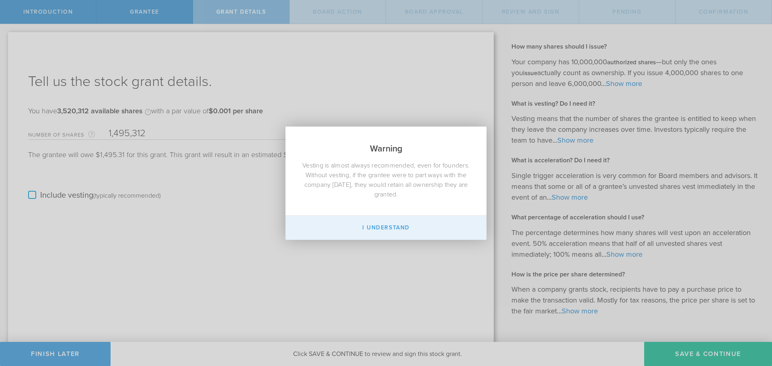
click at [407, 227] on button "I Understand" at bounding box center [386, 228] width 201 height 24
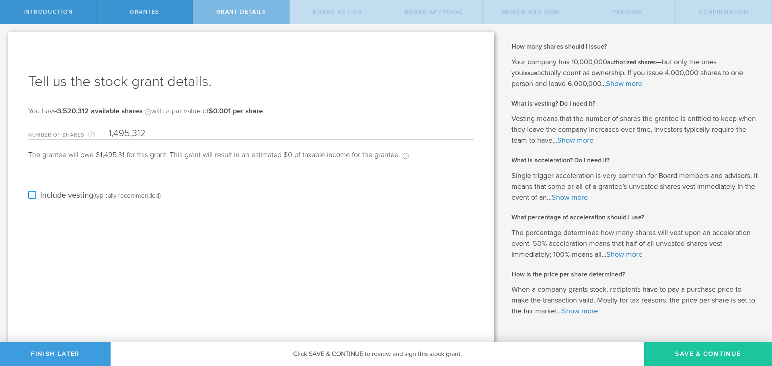
click at [717, 351] on button "Save & Continue" at bounding box center [708, 354] width 128 height 24
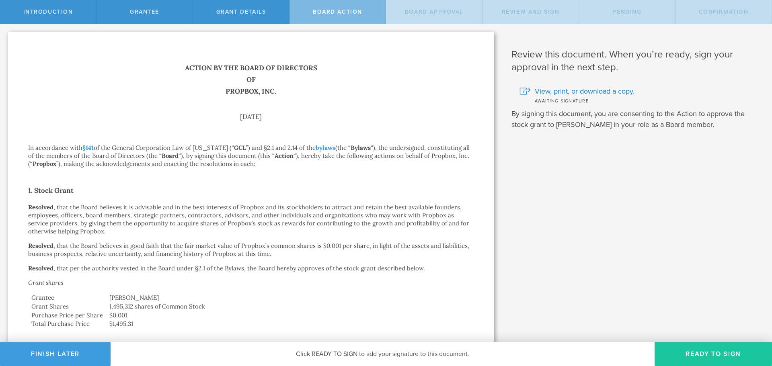
click at [708, 347] on button "Ready to Sign" at bounding box center [713, 354] width 117 height 24
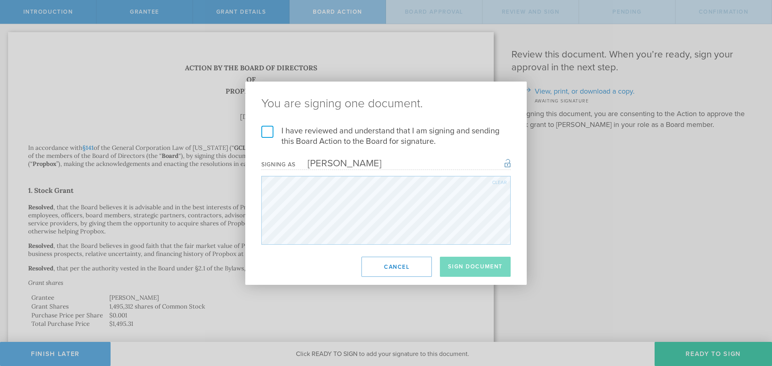
click at [263, 132] on label "I have reviewed and understand that I am signing and sending this Board Action …" at bounding box center [385, 136] width 249 height 21
click at [0, 0] on input "I have reviewed and understand that I am signing and sending this Board Action …" at bounding box center [0, 0] width 0 height 0
click at [467, 266] on button "Sign Document" at bounding box center [475, 267] width 71 height 20
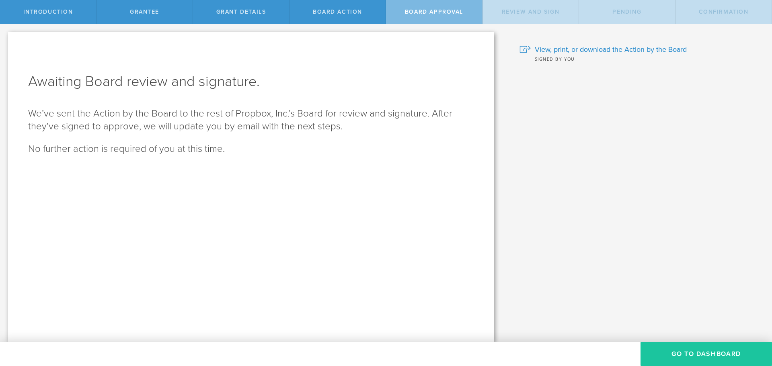
click at [696, 352] on button "Go To Dashboard" at bounding box center [706, 354] width 131 height 24
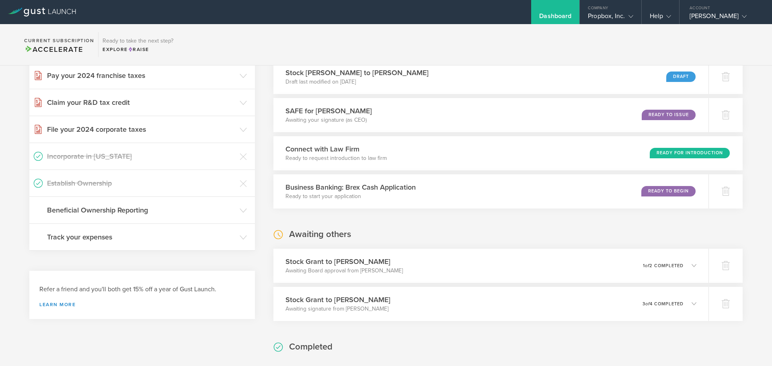
scroll to position [281, 0]
click at [556, 269] on div "Stock [PERSON_NAME] to [PERSON_NAME] Awaiting Board approval from [PERSON_NAME]…" at bounding box center [491, 265] width 444 height 35
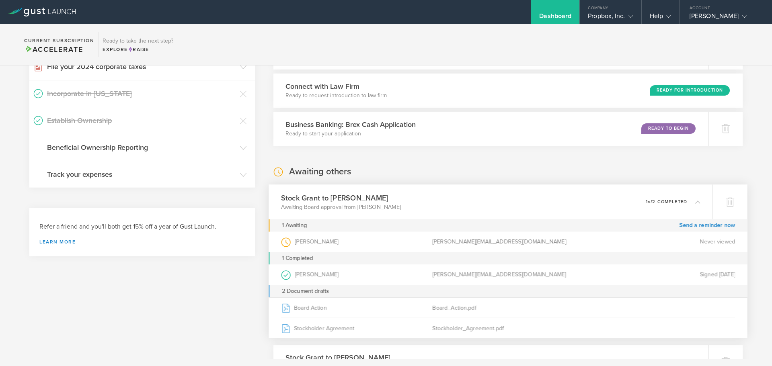
scroll to position [362, 0]
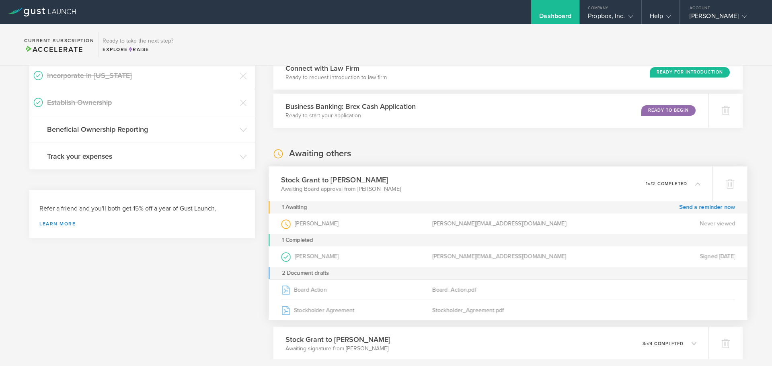
click at [680, 186] on p "1 of 2 completed" at bounding box center [666, 183] width 41 height 4
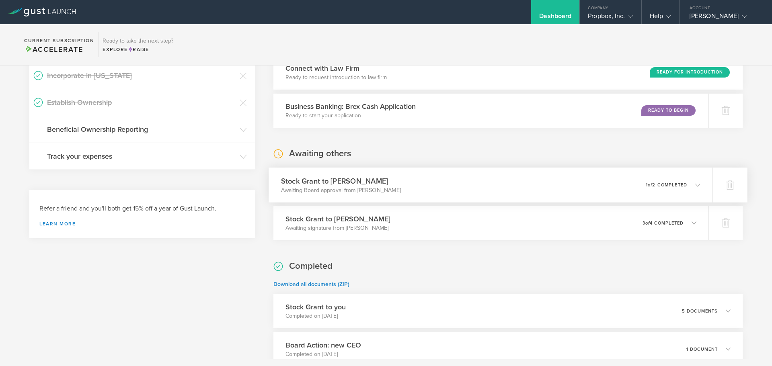
click at [494, 186] on div "Stock [PERSON_NAME] to [PERSON_NAME] Awaiting Board approval from [PERSON_NAME]…" at bounding box center [491, 185] width 444 height 35
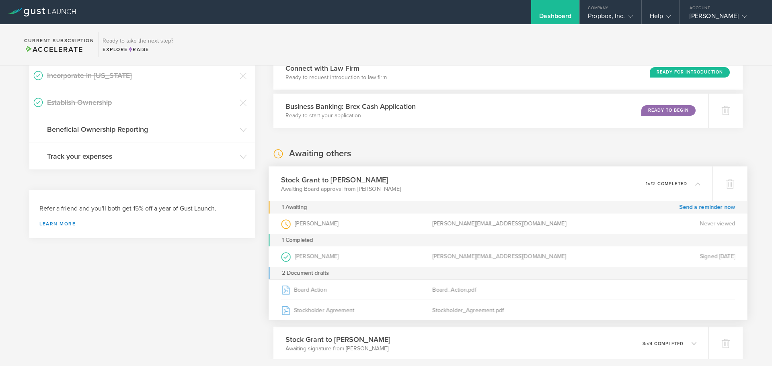
click at [494, 186] on div "Stock [PERSON_NAME] to [PERSON_NAME] Awaiting Board approval from [PERSON_NAME]…" at bounding box center [491, 183] width 444 height 35
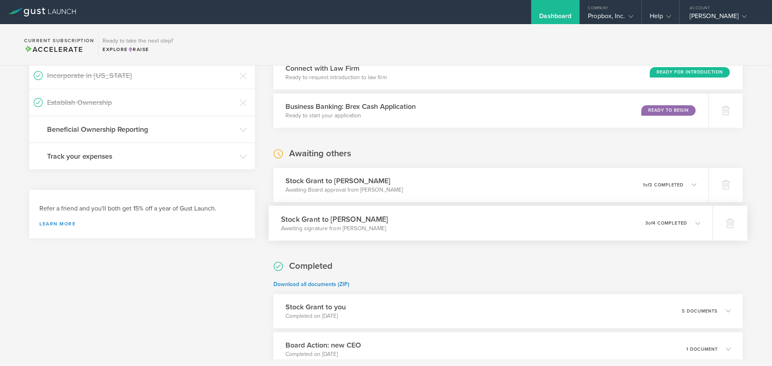
click at [498, 223] on div "Stock [PERSON_NAME] to [PERSON_NAME] Awaiting signature from [PERSON_NAME] 0 un…" at bounding box center [491, 223] width 444 height 35
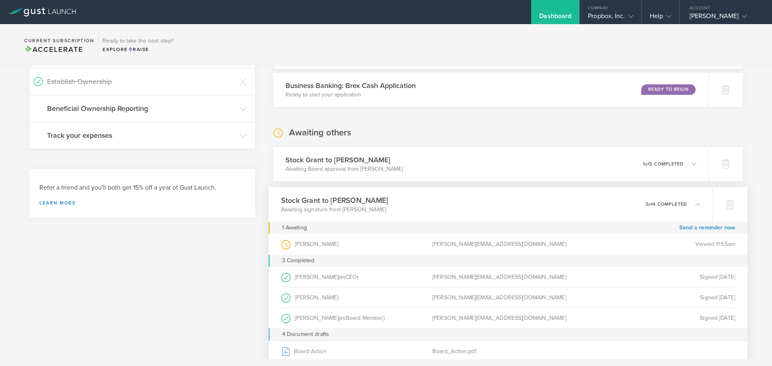
scroll to position [402, 0]
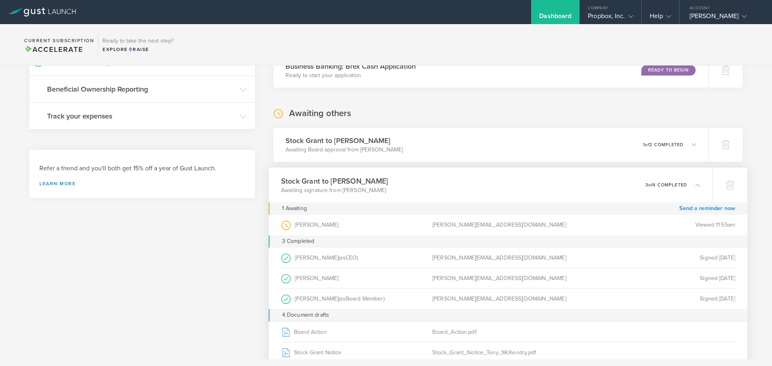
click at [522, 191] on div "Stock [PERSON_NAME] to [PERSON_NAME] Awaiting signature from [PERSON_NAME] 0 un…" at bounding box center [491, 185] width 444 height 35
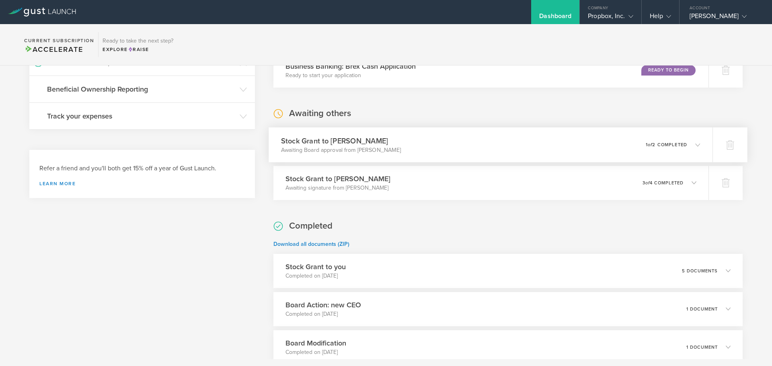
click at [524, 155] on div "Stock [PERSON_NAME] to [PERSON_NAME] Awaiting Board approval from [PERSON_NAME]…" at bounding box center [491, 144] width 444 height 35
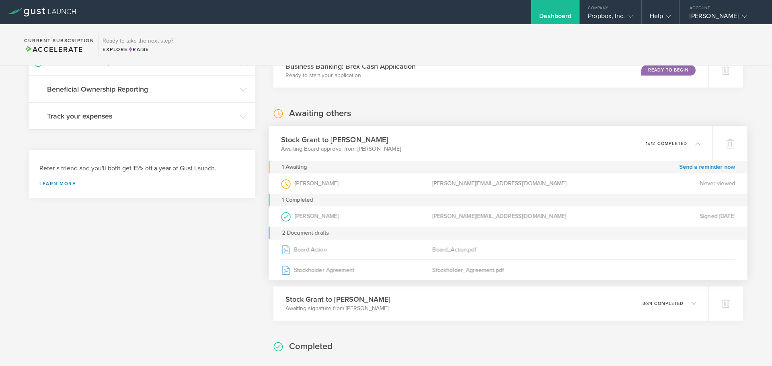
click at [524, 155] on div "Stock [PERSON_NAME] to [PERSON_NAME] Awaiting Board approval from [PERSON_NAME]…" at bounding box center [491, 143] width 444 height 35
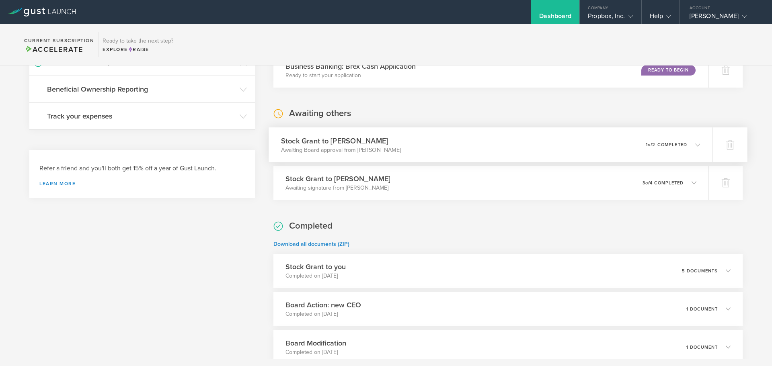
click at [524, 155] on div "Stock [PERSON_NAME] to [PERSON_NAME] Awaiting Board approval from [PERSON_NAME]…" at bounding box center [491, 144] width 444 height 35
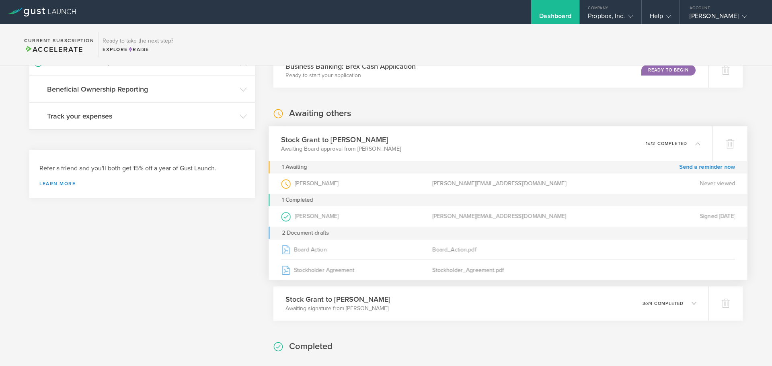
click at [524, 155] on div "Stock [PERSON_NAME] to [PERSON_NAME] Awaiting Board approval from [PERSON_NAME]…" at bounding box center [491, 143] width 444 height 35
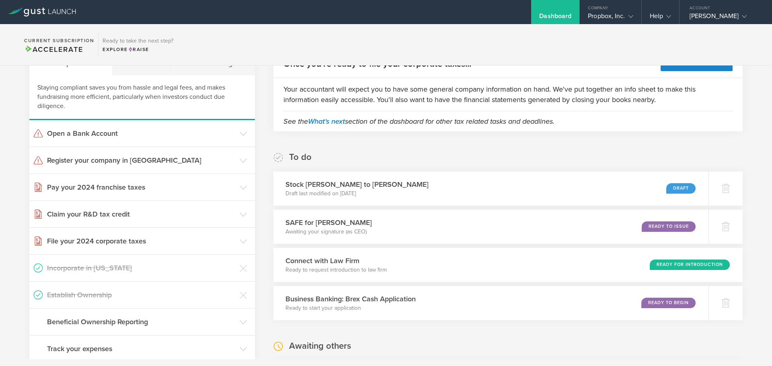
scroll to position [161, 0]
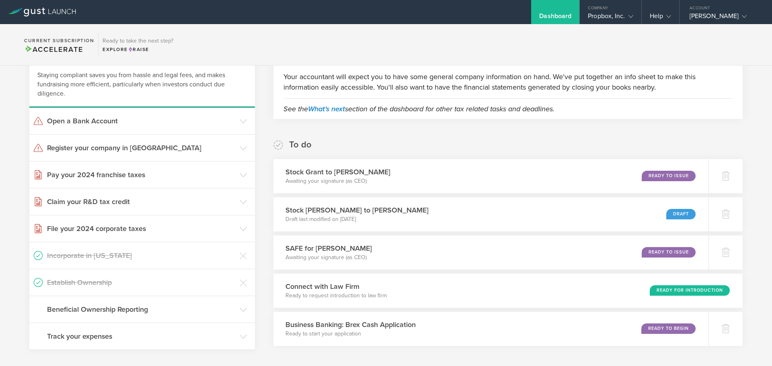
scroll to position [201, 0]
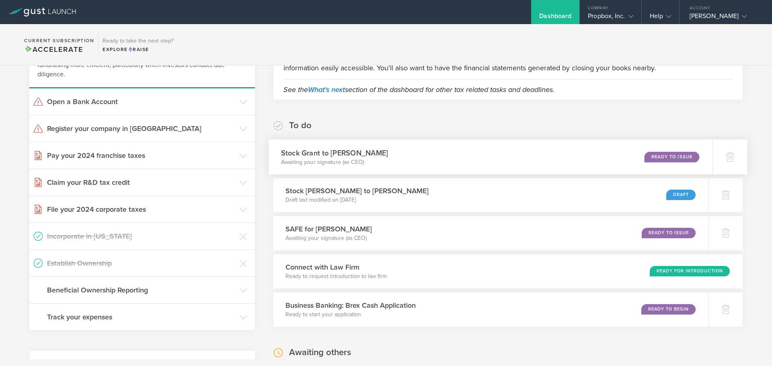
click at [453, 152] on div "Stock Grant to Richard Montgomery Awaiting your signature (as CEO) Ready to Iss…" at bounding box center [491, 157] width 444 height 35
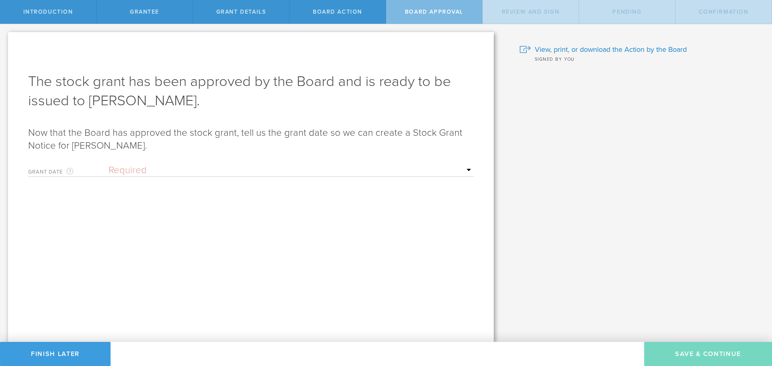
click at [210, 168] on select "Required Upon [PERSON_NAME]'s signature A specific date" at bounding box center [291, 170] width 365 height 12
select select "uponGranteeSignature"
click at [109, 164] on select "Required Upon [PERSON_NAME]'s signature A specific date" at bounding box center [291, 170] width 365 height 12
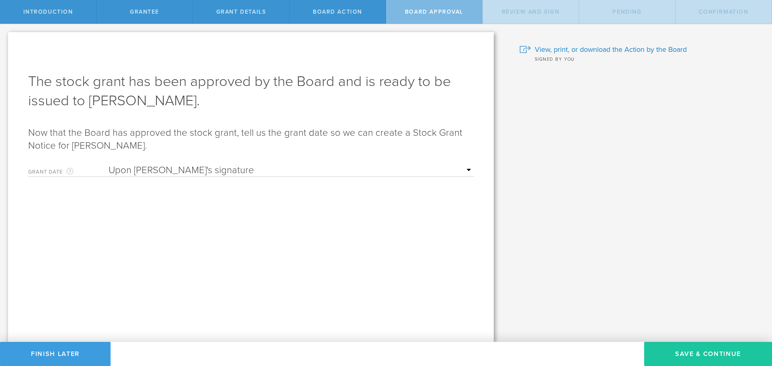
click at [684, 347] on button "Save & Continue" at bounding box center [708, 354] width 128 height 24
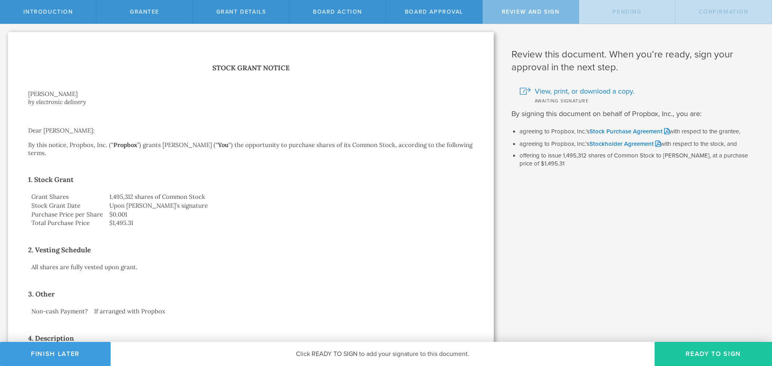
click at [693, 356] on button "Ready to Sign" at bounding box center [713, 354] width 117 height 24
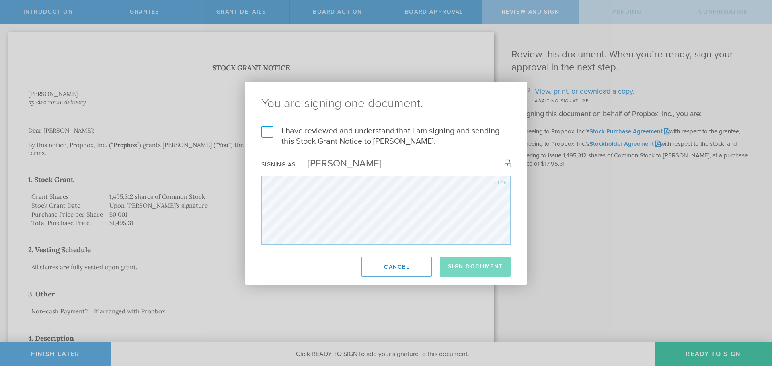
click at [271, 133] on label "I have reviewed and understand that I am signing and sending this Stock Grant N…" at bounding box center [385, 136] width 249 height 21
click at [0, 0] on input "I have reviewed and understand that I am signing and sending this Stock Grant N…" at bounding box center [0, 0] width 0 height 0
click at [481, 267] on button "Sign Document" at bounding box center [475, 267] width 71 height 20
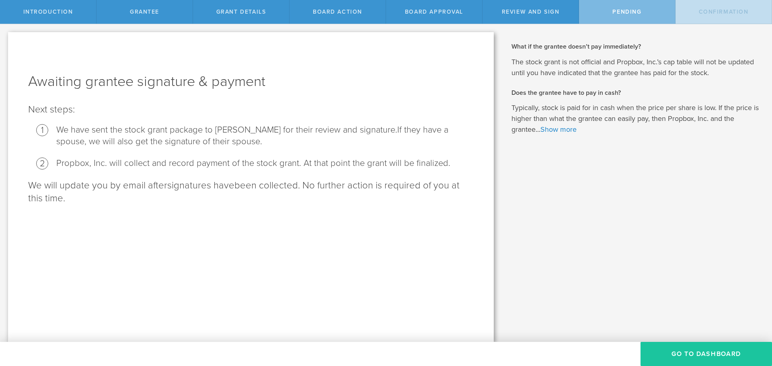
click at [709, 355] on button "Go To Dashboard" at bounding box center [706, 354] width 131 height 24
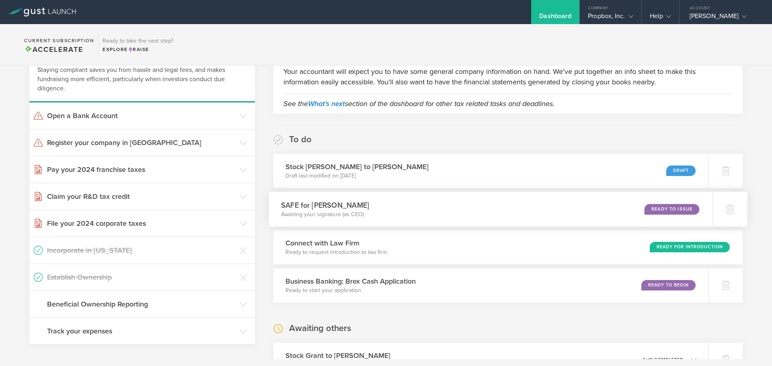
scroll to position [201, 0]
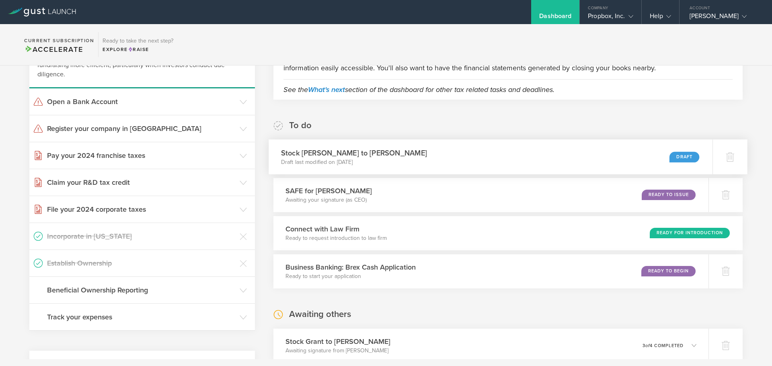
click at [656, 153] on div "Stock Grant to Neal Ewing Draft last modified on Sep 24, 2025 Draft" at bounding box center [491, 157] width 444 height 35
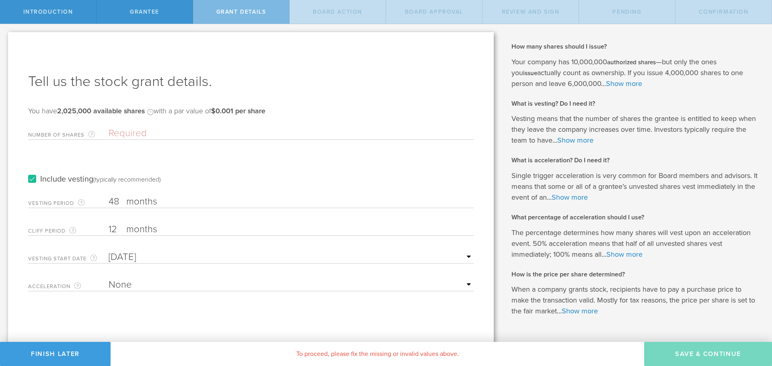
click at [131, 139] on input "Number of Shares The total amount of stock the company is granting to this reci…" at bounding box center [291, 133] width 365 height 12
click at [141, 124] on div "Number of Shares The total amount of stock the company is granting to this reci…" at bounding box center [251, 131] width 446 height 16
click at [145, 133] on input "Number of Shares The total amount of stock the company is granting to this reci…" at bounding box center [291, 133] width 365 height 12
paste input "15,000"
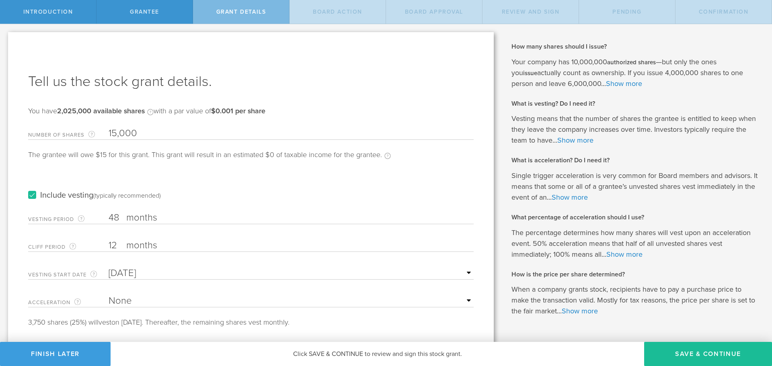
type input "15,000"
click at [33, 194] on label "Include vesting (typically recommended)" at bounding box center [94, 195] width 133 height 8
click at [0, 0] on input "Include vesting (typically recommended)" at bounding box center [0, 0] width 0 height 0
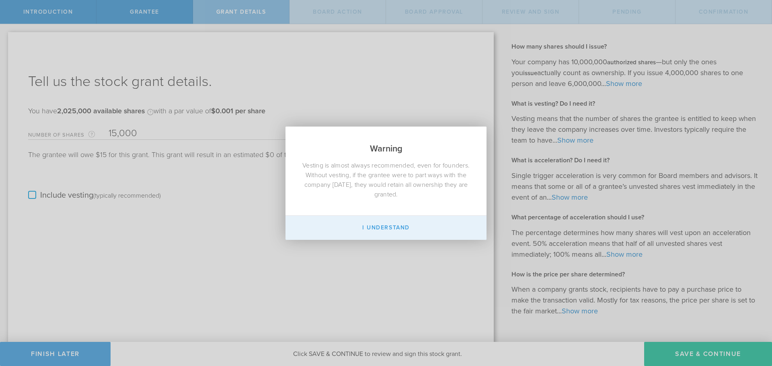
click at [425, 235] on button "I Understand" at bounding box center [386, 228] width 201 height 24
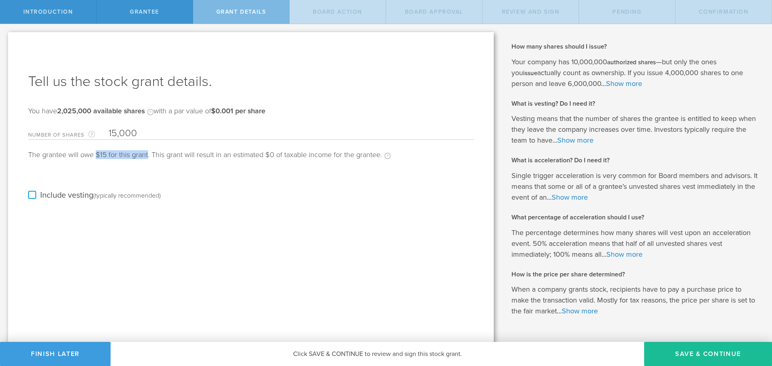
drag, startPoint x: 97, startPoint y: 156, endPoint x: 147, endPoint y: 155, distance: 49.5
click at [147, 155] on div "The grantee will owe $15 for this grant. This grant will result in an estimated…" at bounding box center [209, 159] width 363 height 16
click at [229, 193] on div "Include vesting (typically recommended)" at bounding box center [251, 187] width 446 height 41
click at [714, 353] on button "Save & Continue" at bounding box center [708, 354] width 128 height 24
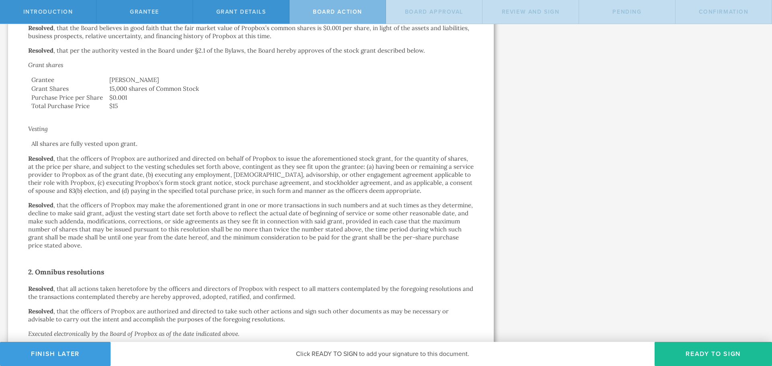
scroll to position [241, 0]
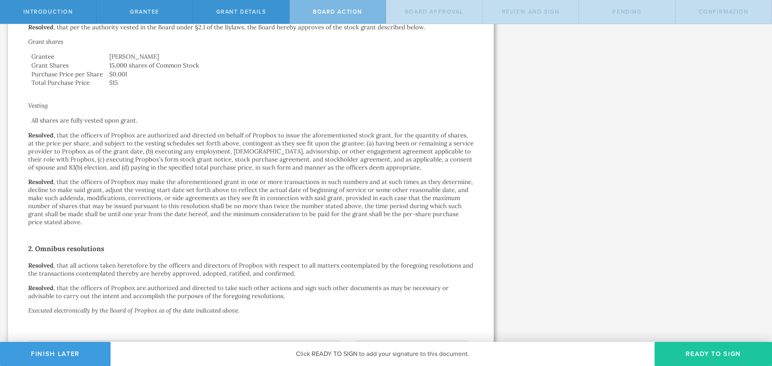
click at [697, 352] on button "Ready to Sign" at bounding box center [713, 354] width 117 height 24
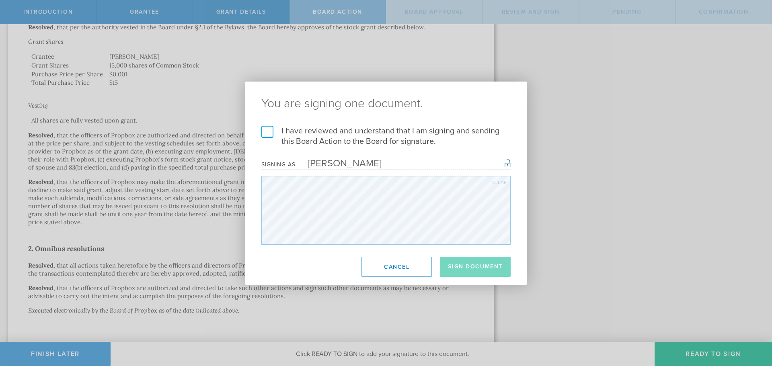
click at [267, 133] on label "I have reviewed and understand that I am signing and sending this Board Action …" at bounding box center [385, 136] width 249 height 21
click at [0, 0] on input "I have reviewed and understand that I am signing and sending this Board Action …" at bounding box center [0, 0] width 0 height 0
click at [468, 265] on button "Sign Document" at bounding box center [475, 267] width 71 height 20
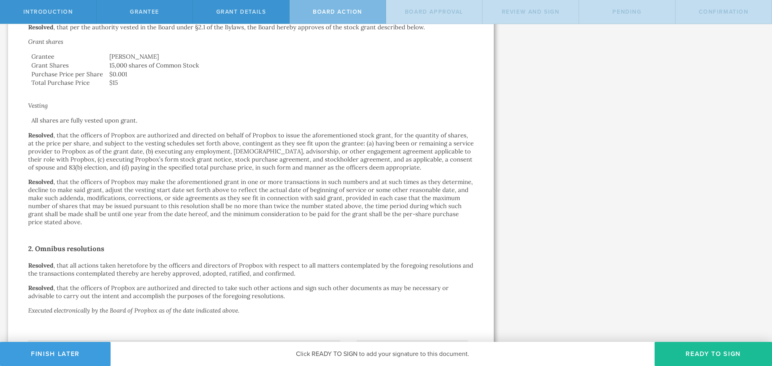
scroll to position [0, 0]
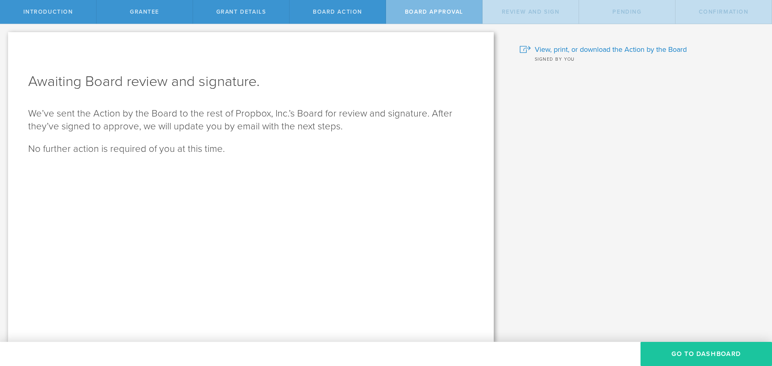
click at [721, 362] on button "Go To Dashboard" at bounding box center [706, 354] width 131 height 24
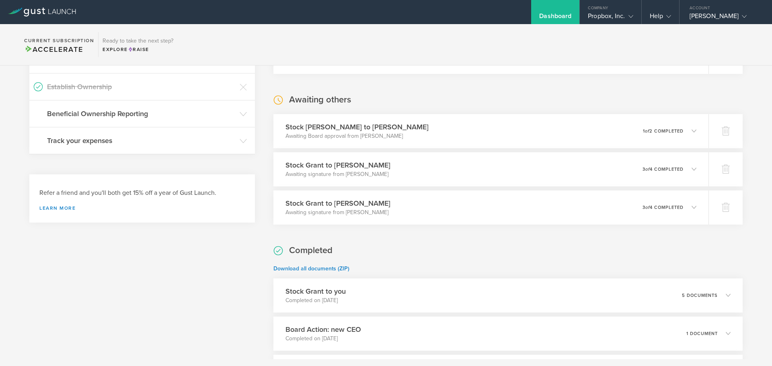
scroll to position [442, 0]
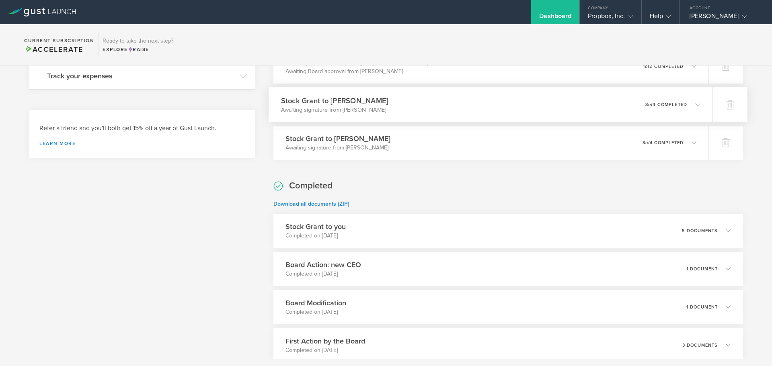
click at [676, 105] on p "3 of 4 completed" at bounding box center [666, 104] width 42 height 4
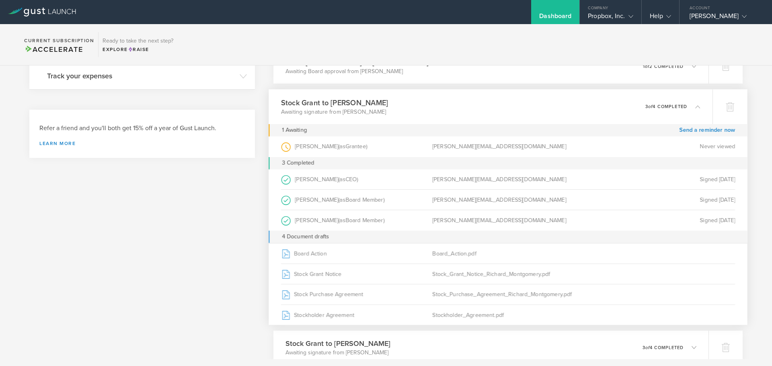
click at [676, 105] on p "3 of 4 completed" at bounding box center [666, 106] width 42 height 4
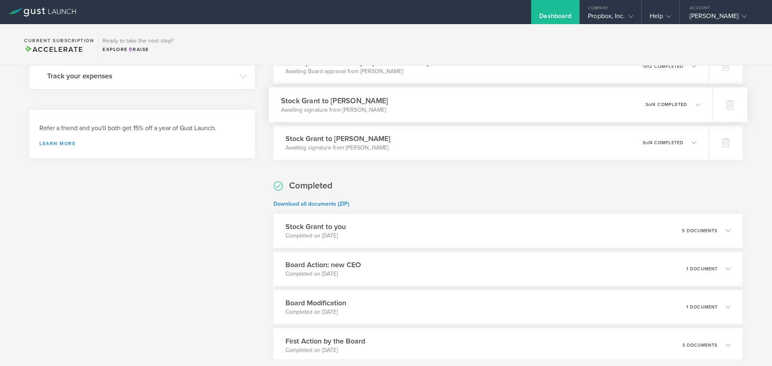
click at [676, 105] on p "3 of 4 completed" at bounding box center [666, 104] width 42 height 4
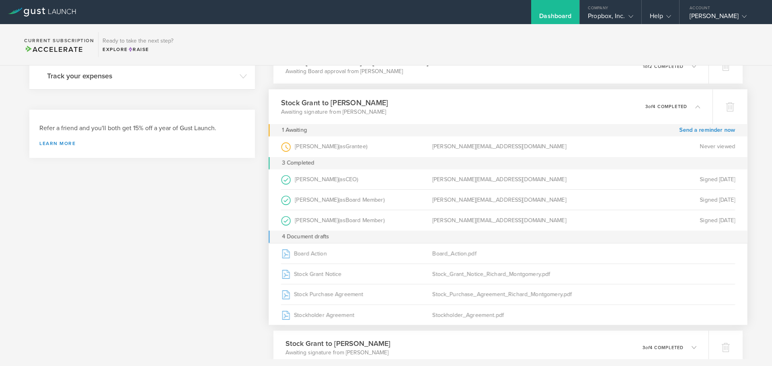
scroll to position [402, 0]
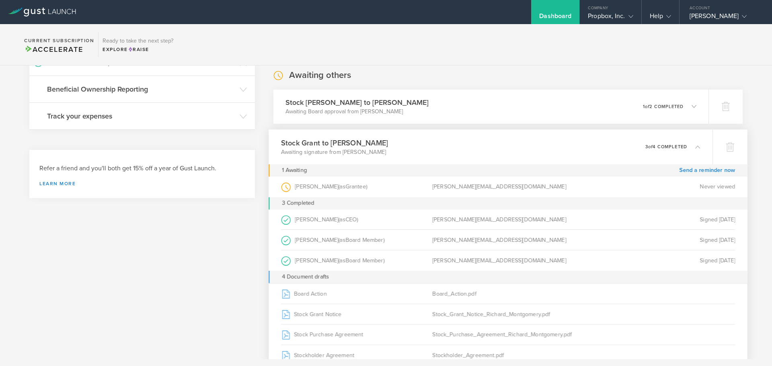
click at [496, 146] on div "Stock Grant to Richard Montgomery Awaiting signature from Richard Montgomery 0 …" at bounding box center [491, 146] width 444 height 35
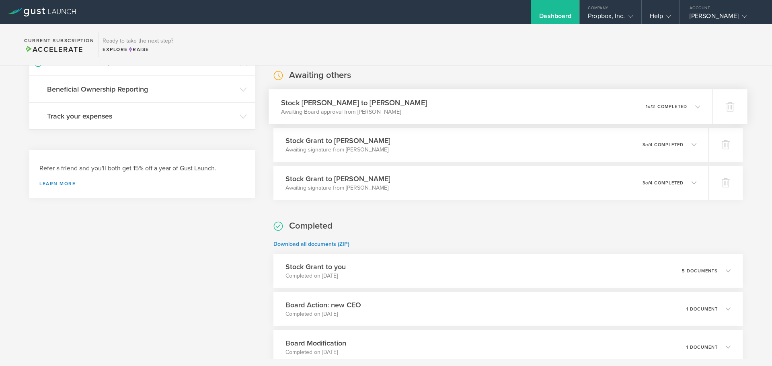
click at [538, 102] on div "Stock Grant to Neal Ewing Awaiting Board approval from Richard Montgomery 0 und…" at bounding box center [491, 106] width 444 height 35
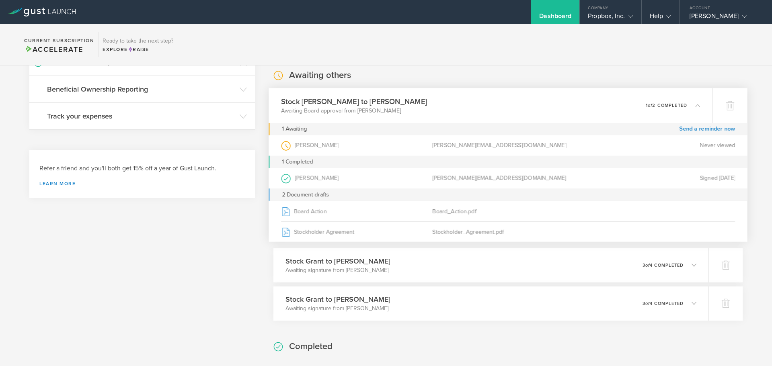
click at [538, 102] on div "Stock Grant to Neal Ewing Awaiting Board approval from Richard Montgomery 0 und…" at bounding box center [491, 105] width 444 height 35
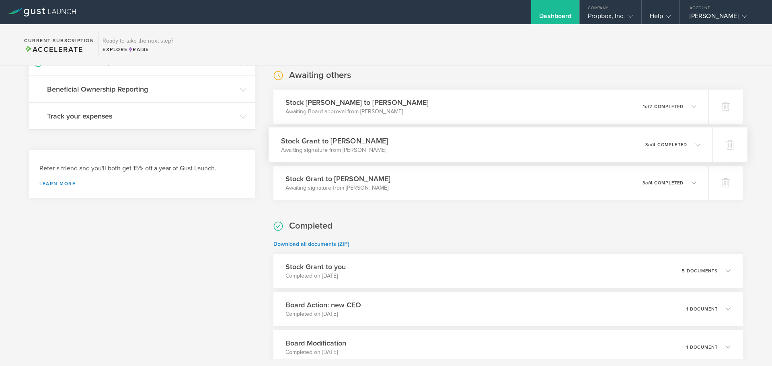
click at [514, 145] on div "Stock Grant to Richard Montgomery Awaiting signature from Richard Montgomery 0 …" at bounding box center [491, 144] width 444 height 35
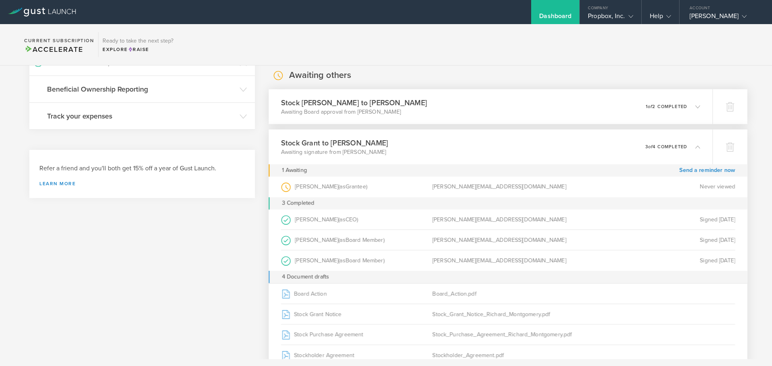
click at [472, 119] on div "Stock Grant to Neal Ewing Awaiting Board approval from Richard Montgomery 0 und…" at bounding box center [491, 106] width 444 height 35
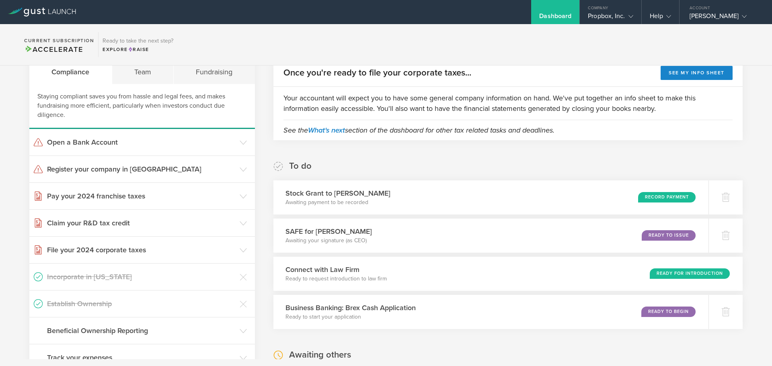
scroll to position [161, 0]
click at [494, 192] on div "Stock Grant to Richard Montgomery Awaiting payment to be recorded Record Payment" at bounding box center [491, 197] width 444 height 35
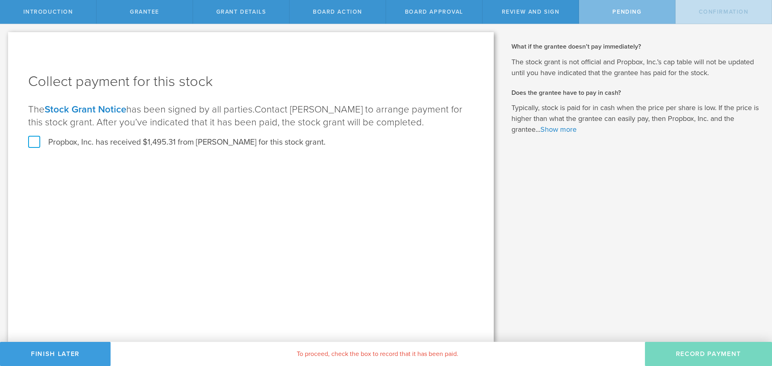
click at [72, 176] on div "Collect payment for this stock The Stock Grant Notice has been signed by all pa…" at bounding box center [251, 187] width 486 height 310
click at [33, 145] on label "Propbox, Inc. has received $1,495.31 from [PERSON_NAME] for this stock grant." at bounding box center [177, 142] width 298 height 10
click at [0, 0] on input "Propbox, Inc. has received $1,495.31 from [PERSON_NAME] for this stock grant." at bounding box center [0, 0] width 0 height 0
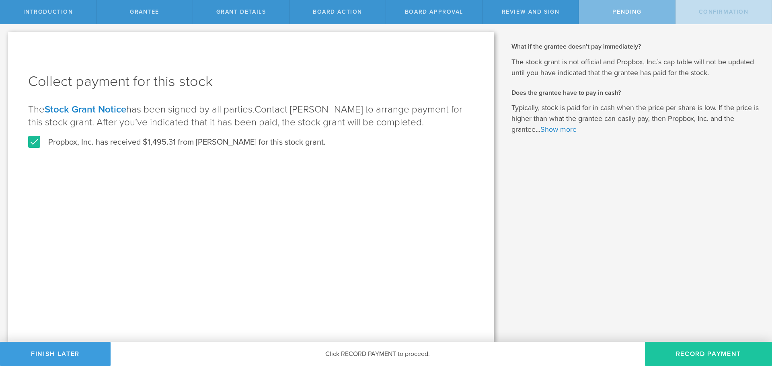
click at [684, 349] on button "Record Payment" at bounding box center [708, 354] width 127 height 24
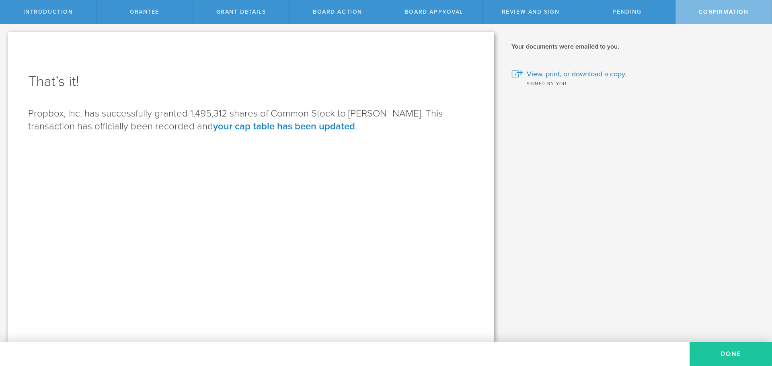
click at [722, 350] on button "Done" at bounding box center [731, 354] width 82 height 24
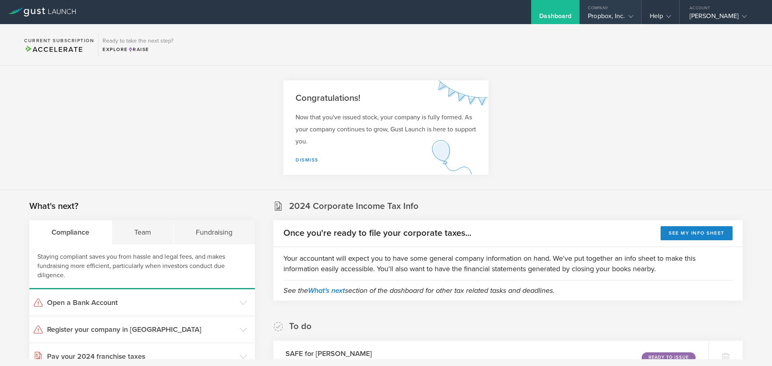
click at [600, 5] on div "Company" at bounding box center [610, 6] width 61 height 12
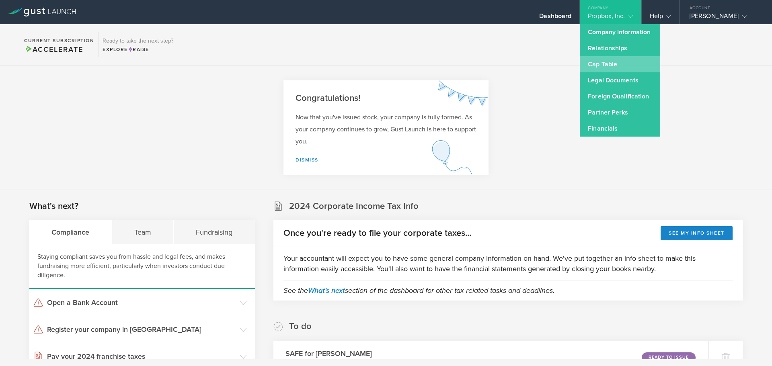
click at [608, 65] on link "Cap Table" at bounding box center [620, 64] width 80 height 16
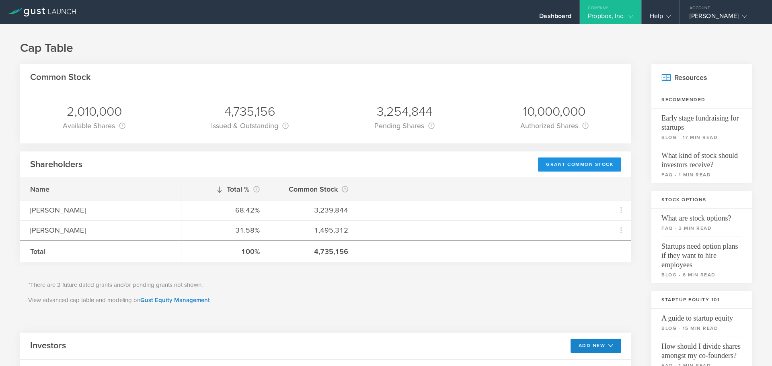
click at [563, 164] on div "Grant Common Stock" at bounding box center [579, 165] width 83 height 14
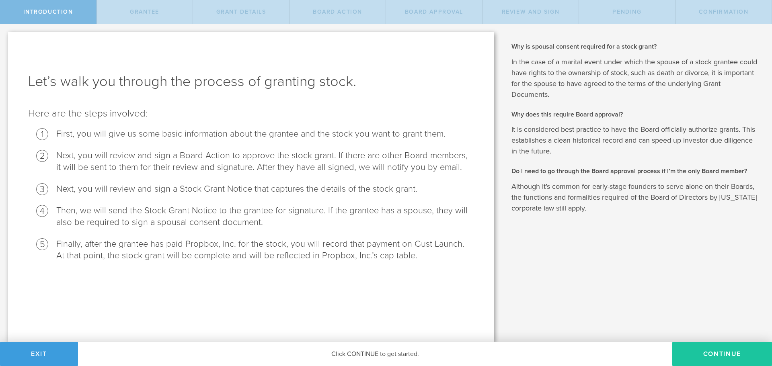
click at [715, 358] on button "Continue" at bounding box center [722, 354] width 100 height 24
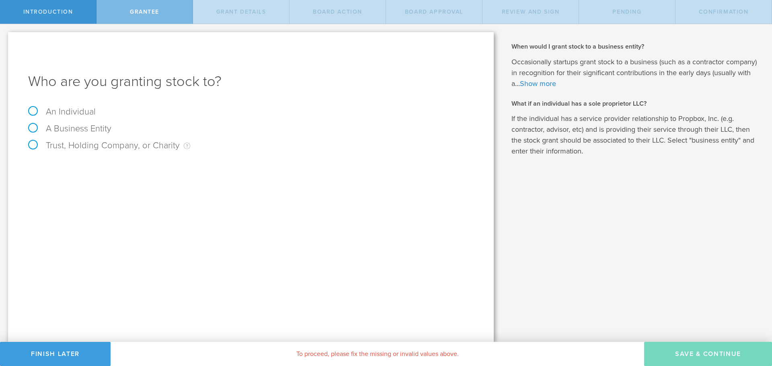
click at [95, 113] on div "An Individual" at bounding box center [251, 115] width 446 height 17
click at [81, 111] on label "An Individual" at bounding box center [62, 112] width 68 height 10
click at [5, 37] on input "An Individual" at bounding box center [2, 30] width 5 height 13
radio input "true"
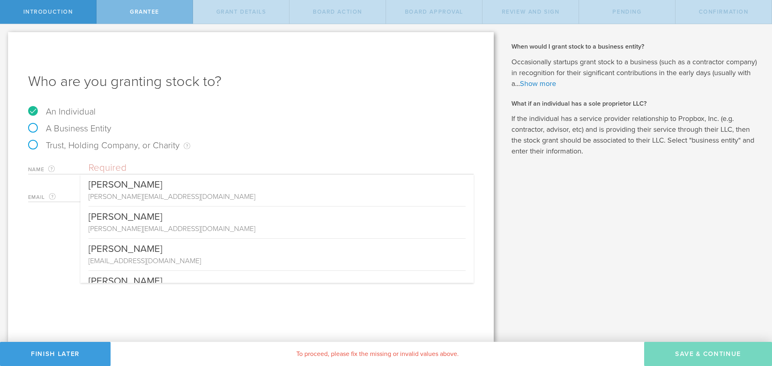
click at [127, 166] on input "text" at bounding box center [280, 168] width 385 height 12
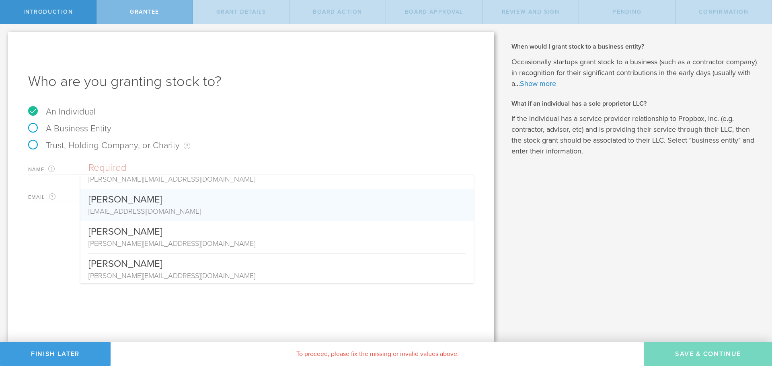
scroll to position [52, 0]
click at [156, 201] on div "Scott Hawley" at bounding box center [276, 195] width 377 height 17
type input "Scott Hawley"
type input "shawley23@gmail.com"
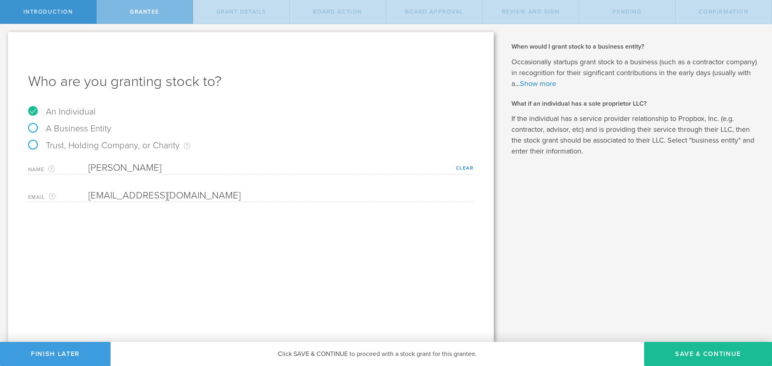
click at [285, 243] on div "Who are you granting stock to? An Individual A Business Entity Trust, Holding C…" at bounding box center [251, 187] width 486 height 310
click at [682, 349] on button "Save & Continue" at bounding box center [708, 354] width 128 height 24
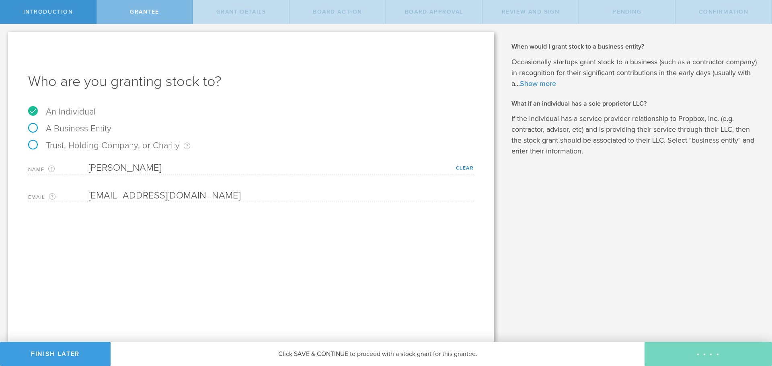
type input "48"
type input "12"
select select "none"
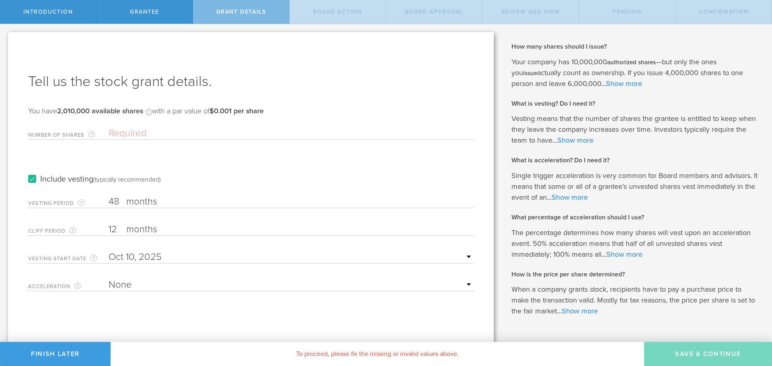
click at [143, 131] on input "Number of Shares The total amount of stock the company is granting to this reci…" at bounding box center [291, 133] width 365 height 12
paste input "10,000"
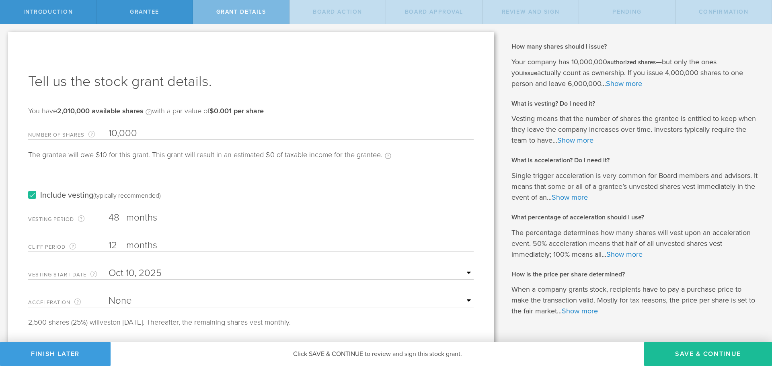
type input "10,000"
click at [31, 195] on label "Include vesting (typically recommended)" at bounding box center [94, 195] width 133 height 8
click at [0, 0] on input "Include vesting (typically recommended)" at bounding box center [0, 0] width 0 height 0
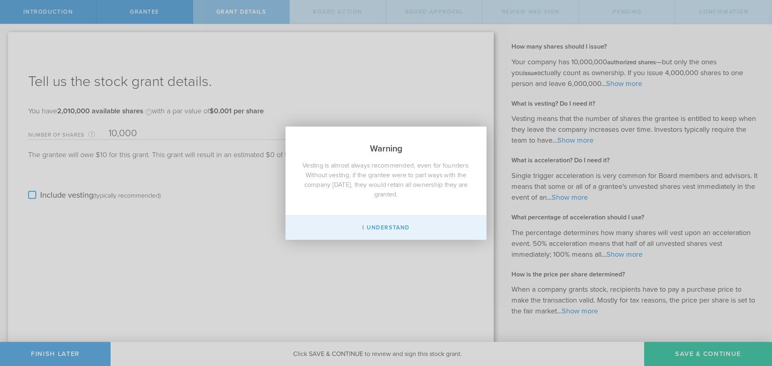
click at [368, 233] on button "I Understand" at bounding box center [386, 228] width 201 height 24
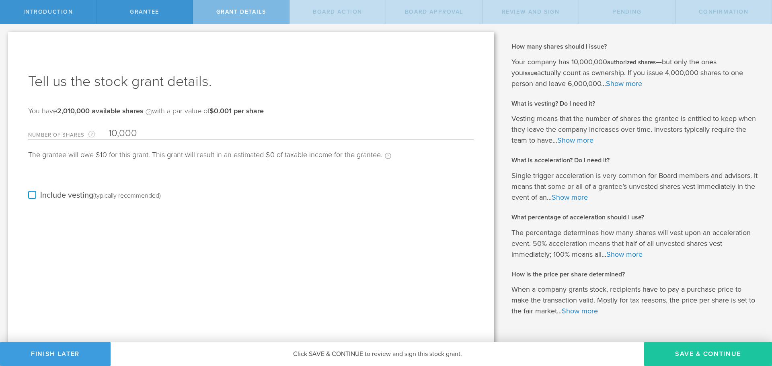
click at [702, 358] on button "Save & Continue" at bounding box center [708, 354] width 128 height 24
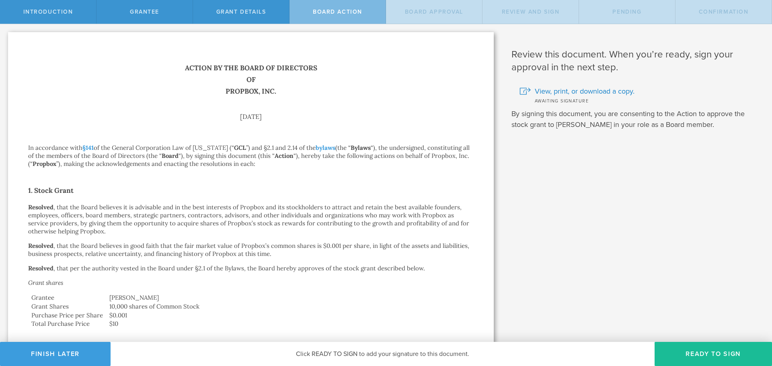
click at [702, 358] on button "Ready to Sign" at bounding box center [713, 354] width 117 height 24
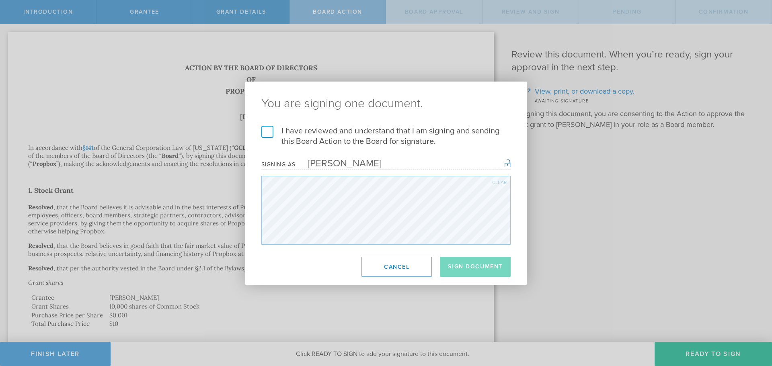
click at [269, 131] on label "I have reviewed and understand that I am signing and sending this Board Action …" at bounding box center [385, 136] width 249 height 21
click at [0, 0] on input "I have reviewed and understand that I am signing and sending this Board Action …" at bounding box center [0, 0] width 0 height 0
click at [479, 268] on button "Sign Document" at bounding box center [475, 267] width 71 height 20
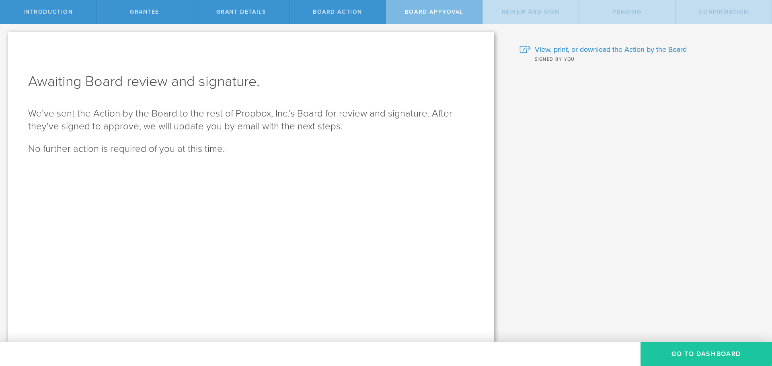
click at [704, 347] on button "Go To Dashboard" at bounding box center [706, 354] width 131 height 24
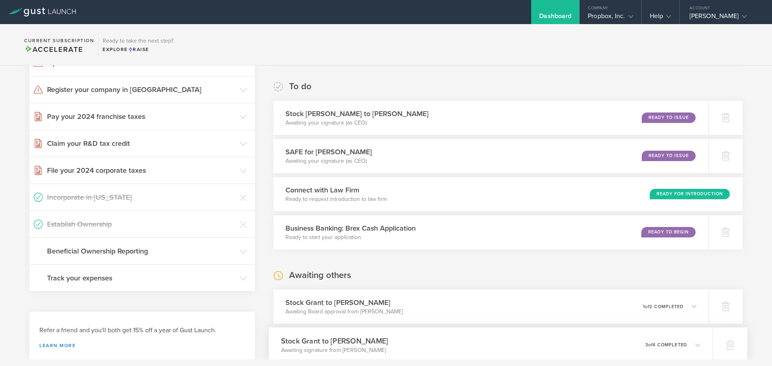
scroll to position [121, 0]
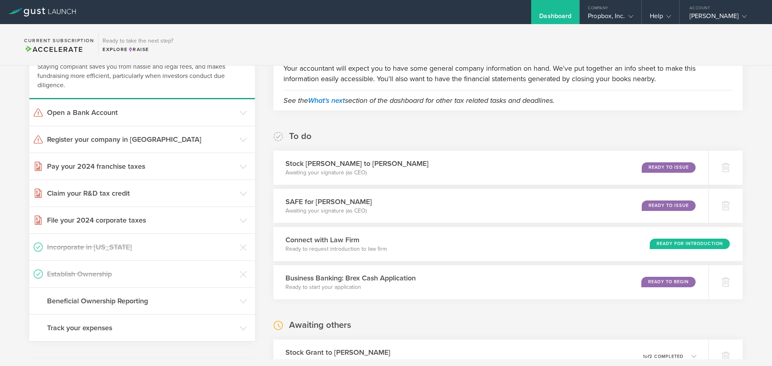
scroll to position [201, 0]
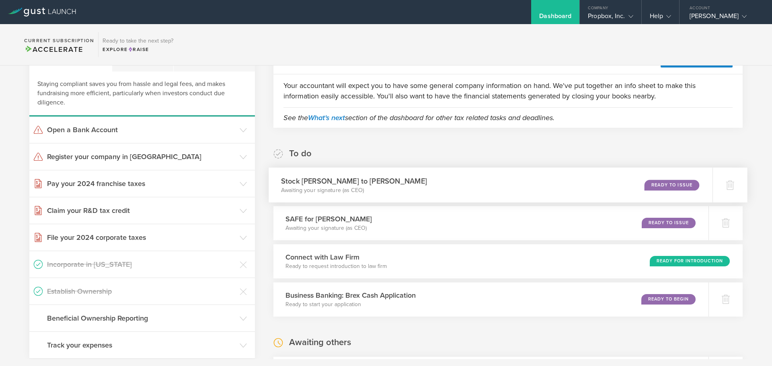
scroll to position [161, 0]
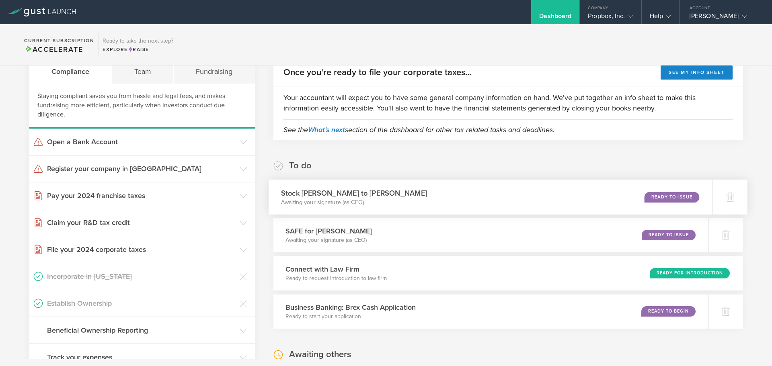
click at [562, 187] on div "Stock Grant to Neal Ewing Awaiting your signature (as CEO) Ready to Issue" at bounding box center [491, 197] width 444 height 35
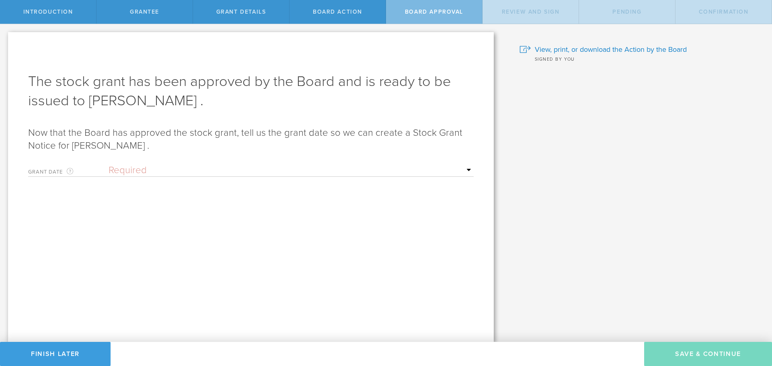
click at [125, 164] on div "Grant Date This is the date on which the recipient is granted the stock. This d…" at bounding box center [251, 168] width 446 height 16
click at [125, 172] on select "Required Upon grantee's signature A specific date" at bounding box center [291, 170] width 365 height 12
select select "uponGranteeSignature"
click at [109, 164] on select "Required Upon [PERSON_NAME]'s signature A specific date" at bounding box center [291, 170] width 365 height 12
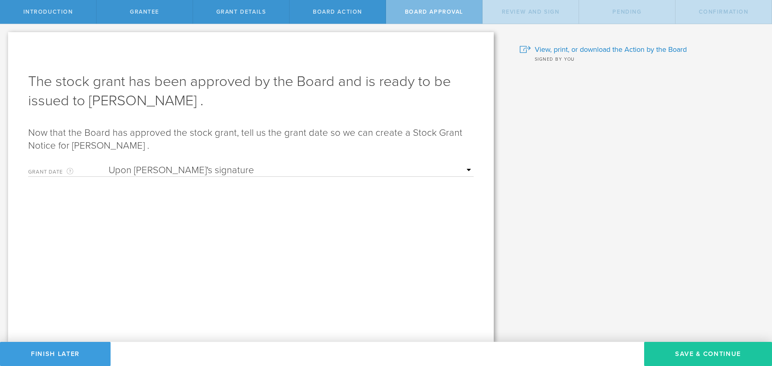
click at [707, 357] on button "Save & Continue" at bounding box center [708, 354] width 128 height 24
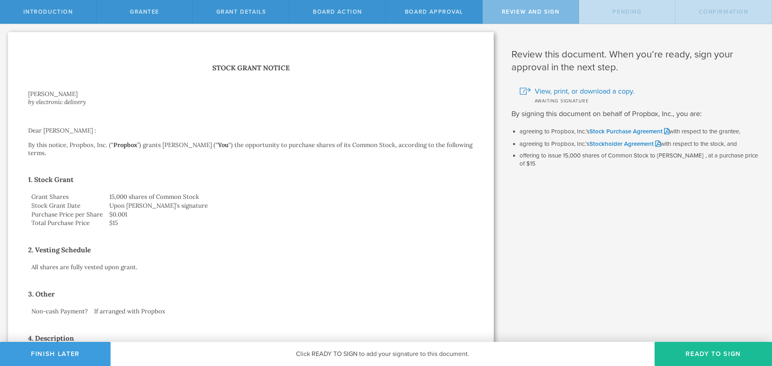
scroll to position [80, 0]
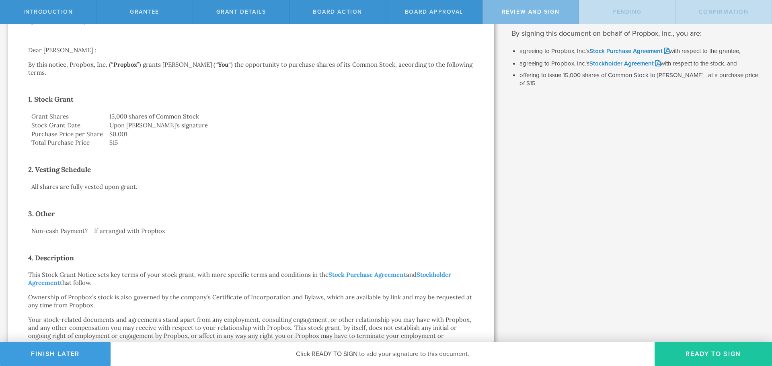
click at [686, 353] on button "Ready to Sign" at bounding box center [713, 354] width 117 height 24
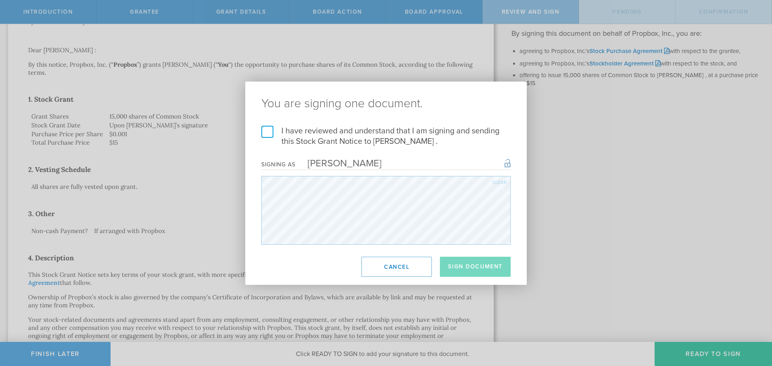
click at [269, 128] on label "I have reviewed and understand that I am signing and sending this Stock Grant N…" at bounding box center [385, 136] width 249 height 21
click at [0, 0] on input "I have reviewed and understand that I am signing and sending this Stock Grant N…" at bounding box center [0, 0] width 0 height 0
click at [483, 266] on button "Sign Document" at bounding box center [475, 267] width 71 height 20
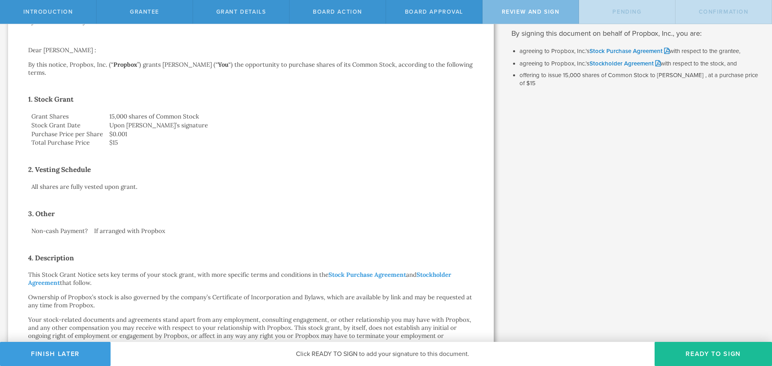
scroll to position [0, 0]
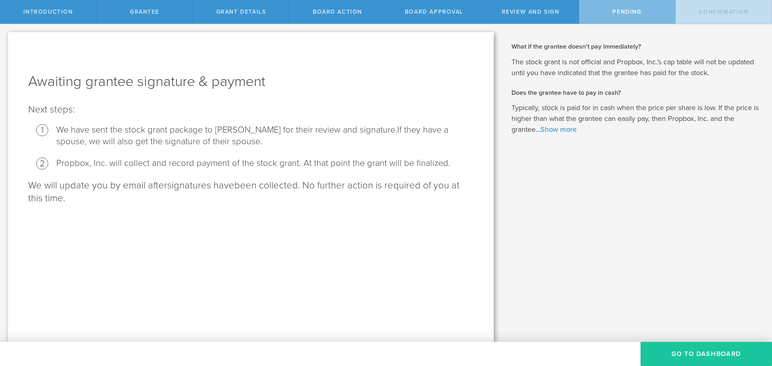
click at [678, 355] on button "Go To Dashboard" at bounding box center [706, 354] width 131 height 24
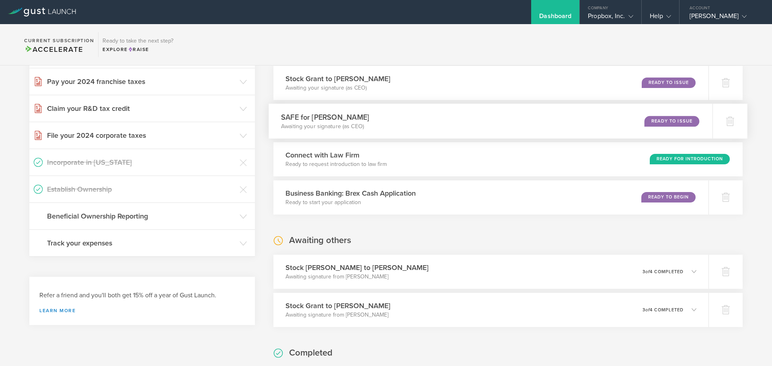
scroll to position [281, 0]
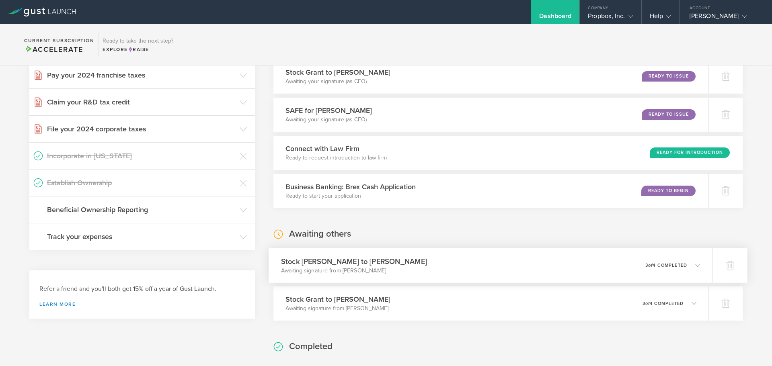
click at [509, 277] on div "Stock Grant to Neal Ewing Awaiting signature from Neal Ewing 0 undeliverable 3 …" at bounding box center [491, 265] width 444 height 35
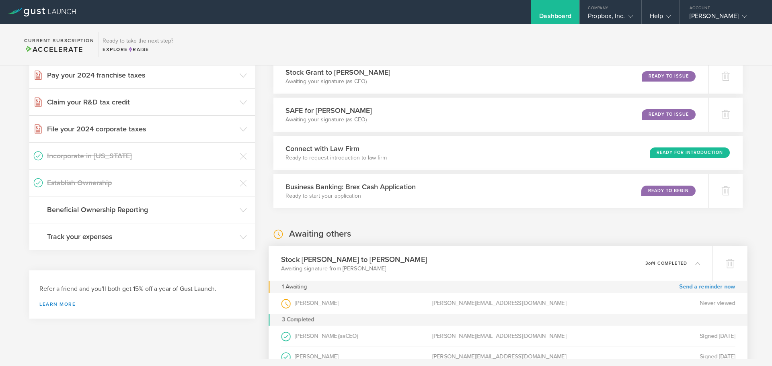
click at [526, 264] on div "Stock Grant to Neal Ewing Awaiting signature from Neal Ewing 0 undeliverable 3 …" at bounding box center [491, 263] width 444 height 35
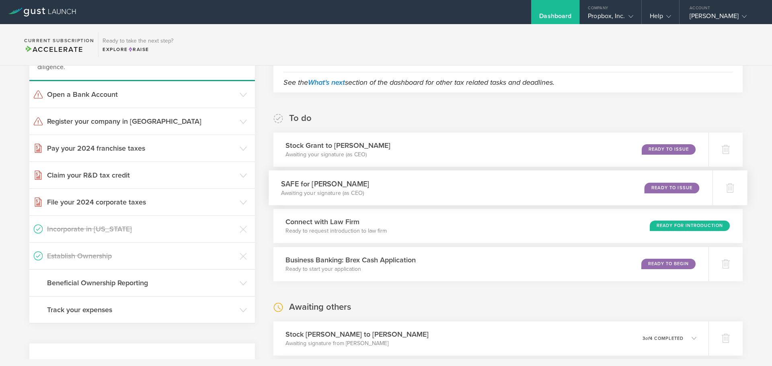
scroll to position [201, 0]
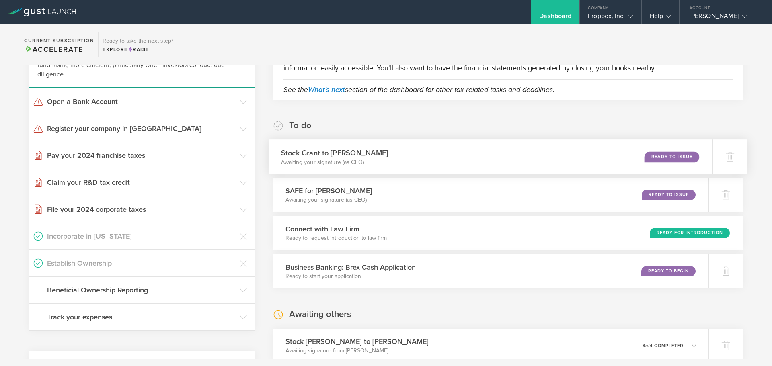
click at [433, 150] on div "Stock Grant to Scott Hawley Awaiting your signature (as CEO) Ready to Issue" at bounding box center [491, 157] width 444 height 35
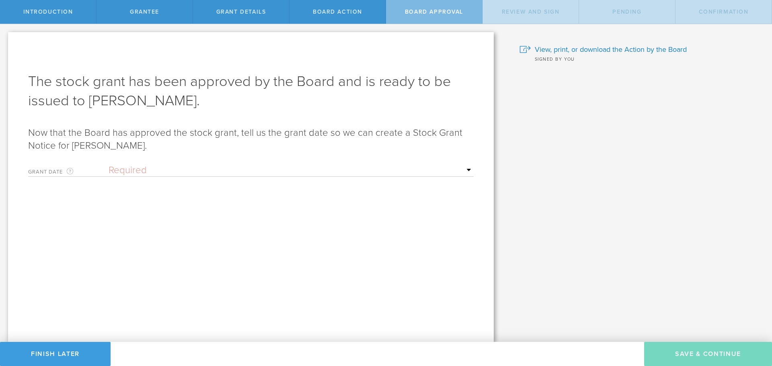
click at [161, 173] on select "Required Upon [PERSON_NAME]'s signature A specific date" at bounding box center [291, 170] width 365 height 12
select select "uponGranteeSignature"
click at [109, 164] on select "Required Upon [PERSON_NAME]'s signature A specific date" at bounding box center [291, 170] width 365 height 12
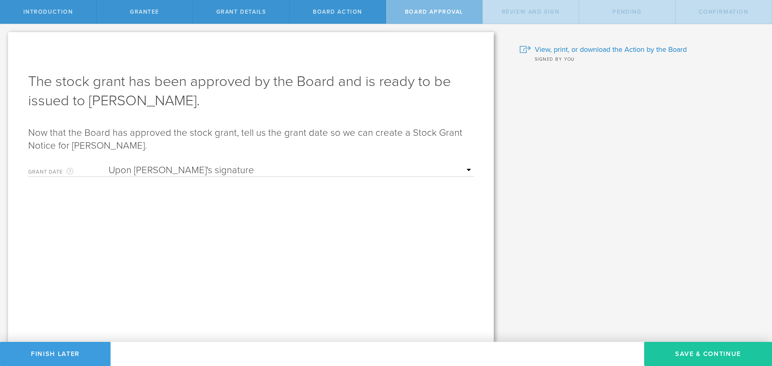
click at [721, 353] on button "Save & Continue" at bounding box center [708, 354] width 128 height 24
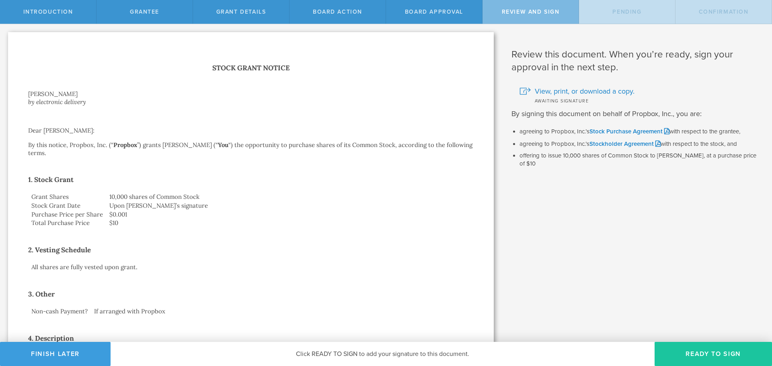
click at [710, 348] on button "Ready to Sign" at bounding box center [713, 354] width 117 height 24
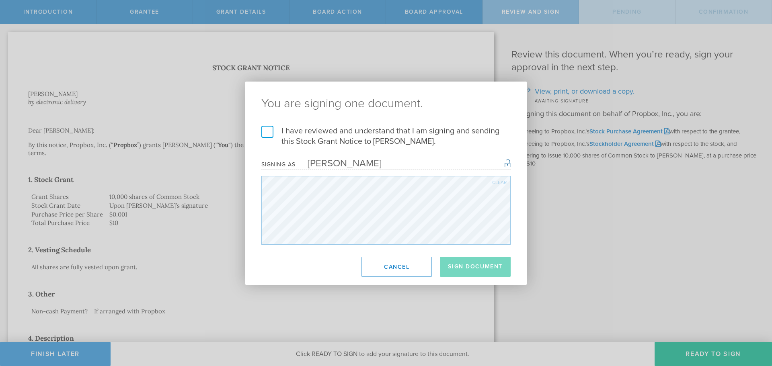
click at [270, 137] on label "I have reviewed and understand that I am signing and sending this Stock Grant N…" at bounding box center [385, 136] width 249 height 21
click at [0, 0] on input "I have reviewed and understand that I am signing and sending this Stock Grant N…" at bounding box center [0, 0] width 0 height 0
click at [459, 275] on button "Sign Document" at bounding box center [475, 267] width 71 height 20
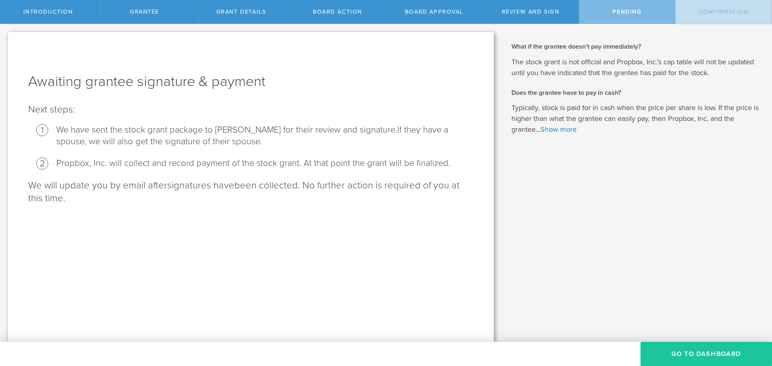
click at [670, 347] on button "Go To Dashboard" at bounding box center [706, 354] width 131 height 24
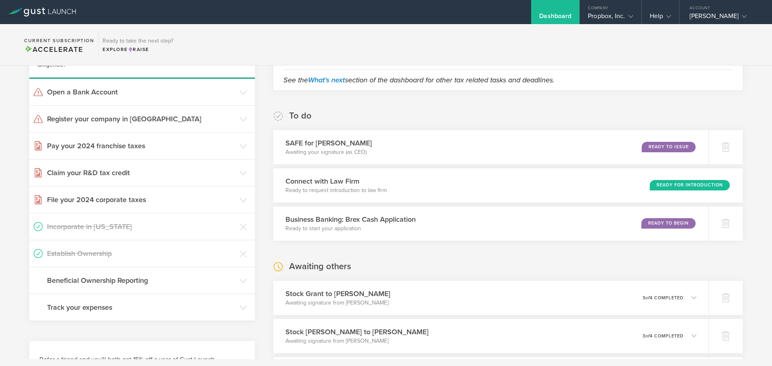
scroll to position [201, 0]
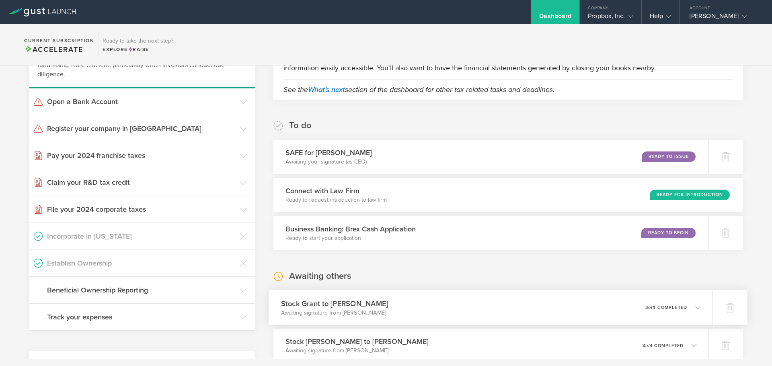
click at [516, 309] on div "Stock [PERSON_NAME] to [PERSON_NAME] Awaiting signature from [PERSON_NAME] 0 un…" at bounding box center [491, 307] width 444 height 35
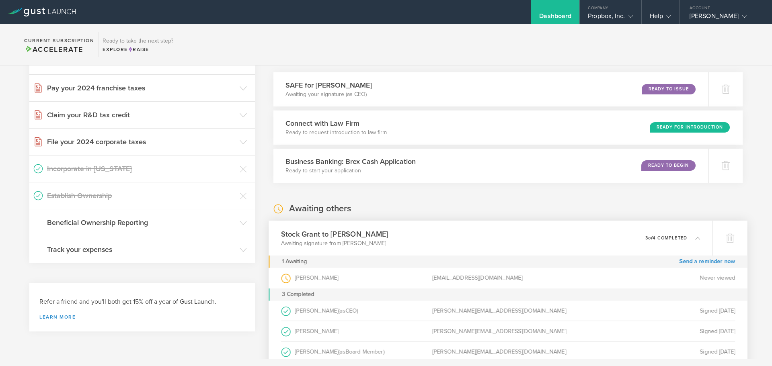
scroll to position [281, 0]
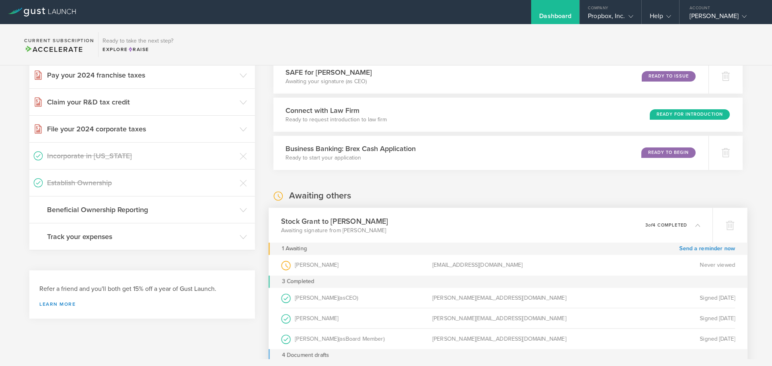
click at [542, 228] on div "Stock Grant to Scott Hawley Awaiting signature from Scott Hawley 0 undeliverabl…" at bounding box center [491, 225] width 444 height 35
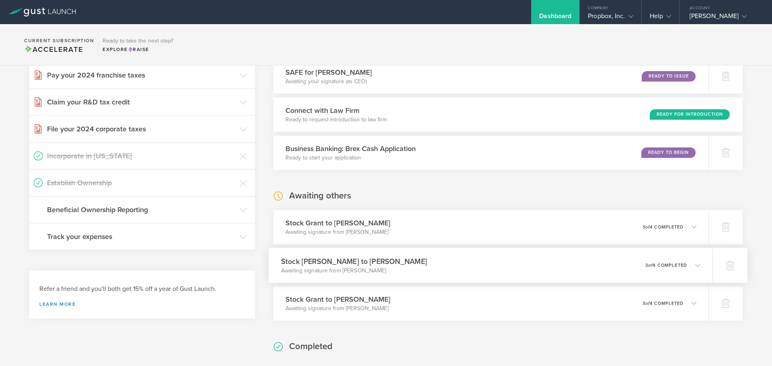
click at [560, 253] on div "Stock Grant to Neal Ewing Awaiting signature from Neal Ewing 0 undeliverable 3 …" at bounding box center [491, 265] width 444 height 35
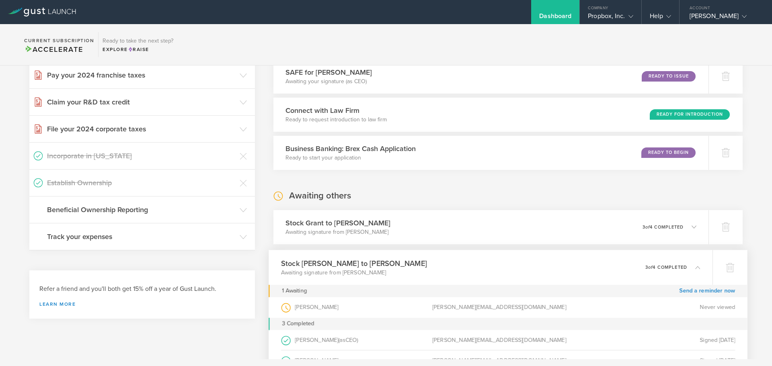
click at [560, 253] on div "Stock Grant to Neal Ewing Awaiting signature from Neal Ewing 0 undeliverable 3 …" at bounding box center [491, 267] width 444 height 35
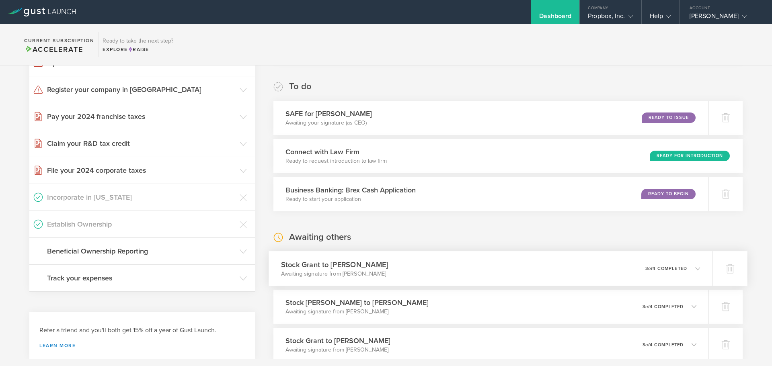
scroll to position [201, 0]
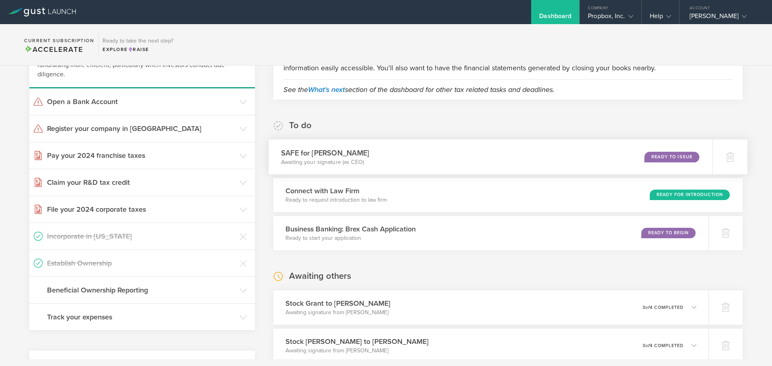
click at [509, 155] on div "SAFE for Richard Montgomery Awaiting your signature (as CEO) Ready to Issue" at bounding box center [491, 157] width 444 height 35
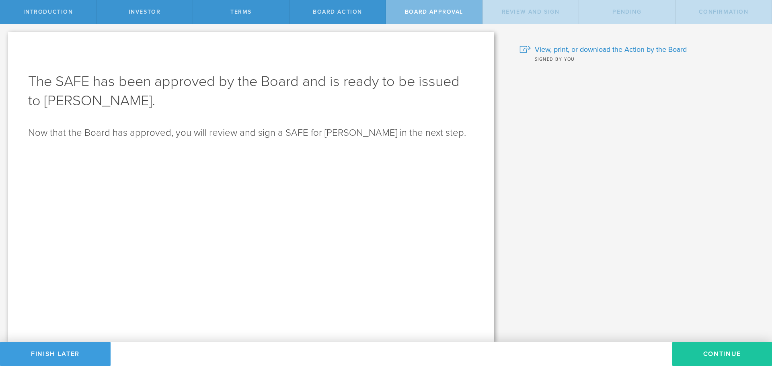
click at [696, 343] on button "Continue" at bounding box center [722, 354] width 100 height 24
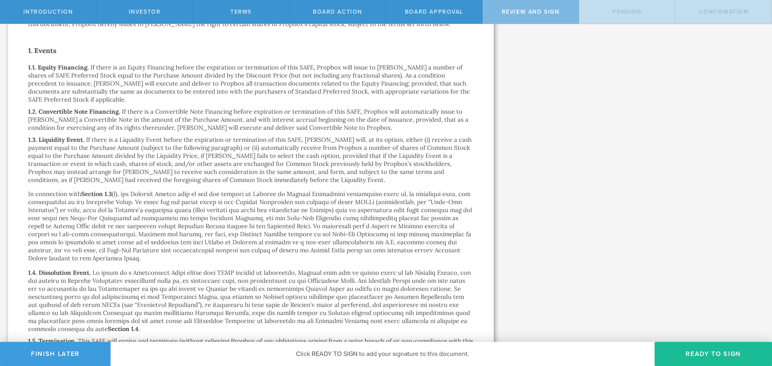
scroll to position [201, 0]
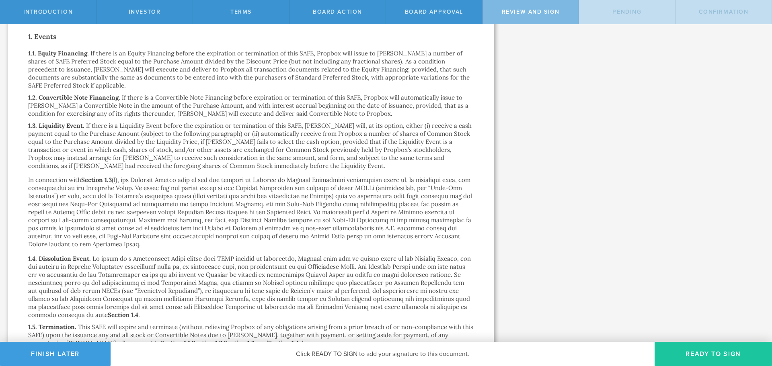
click at [694, 351] on button "Ready to Sign" at bounding box center [713, 354] width 117 height 24
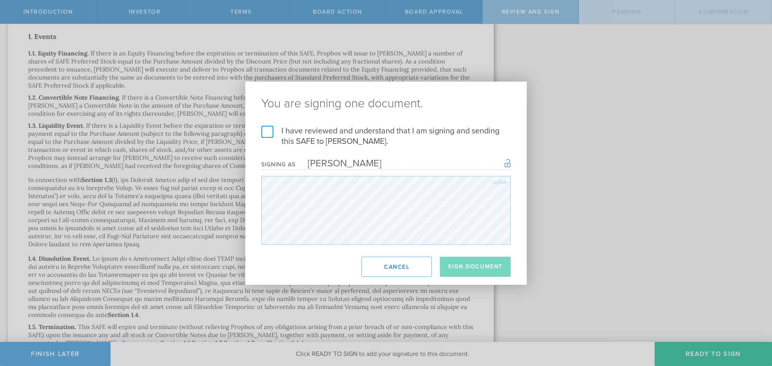
click at [271, 134] on label "I have reviewed and understand that I am signing and sending this SAFE to Richa…" at bounding box center [385, 136] width 249 height 21
click at [0, 0] on input "I have reviewed and understand that I am signing and sending this SAFE to Richa…" at bounding box center [0, 0] width 0 height 0
click at [491, 269] on button "Sign Document" at bounding box center [475, 267] width 71 height 20
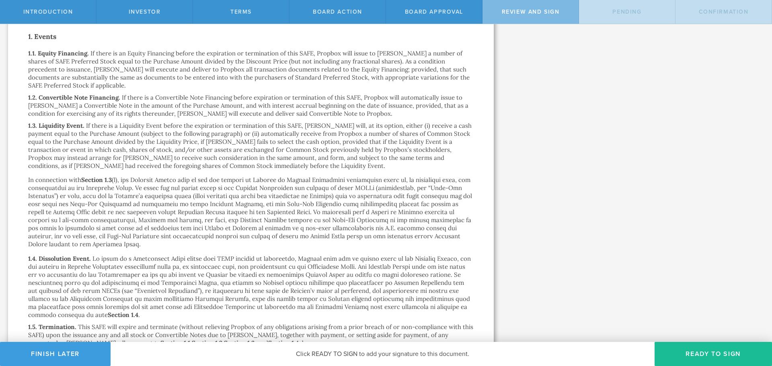
scroll to position [0, 0]
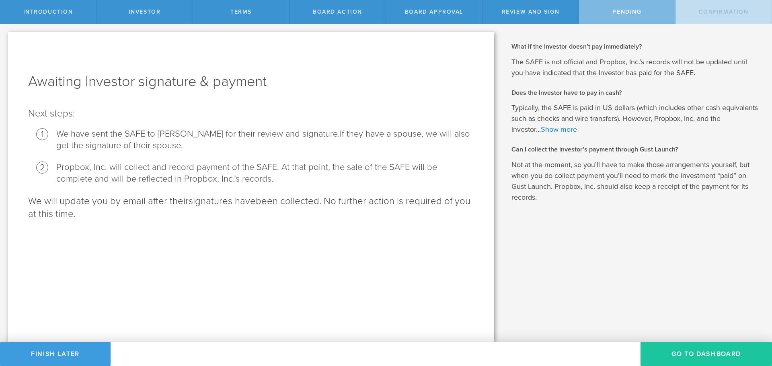
click at [690, 361] on button "Go To Dashboard" at bounding box center [706, 354] width 131 height 24
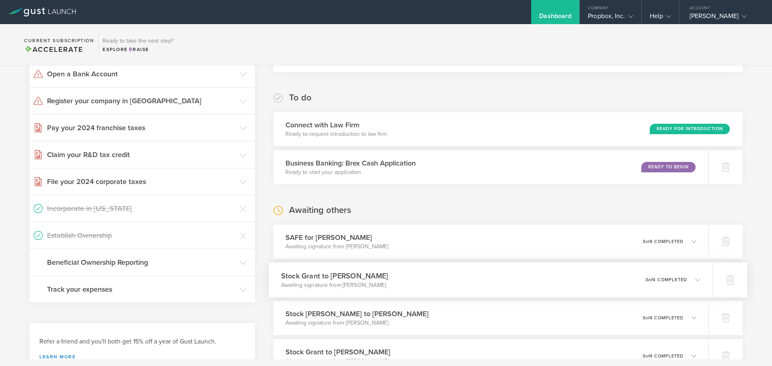
scroll to position [281, 0]
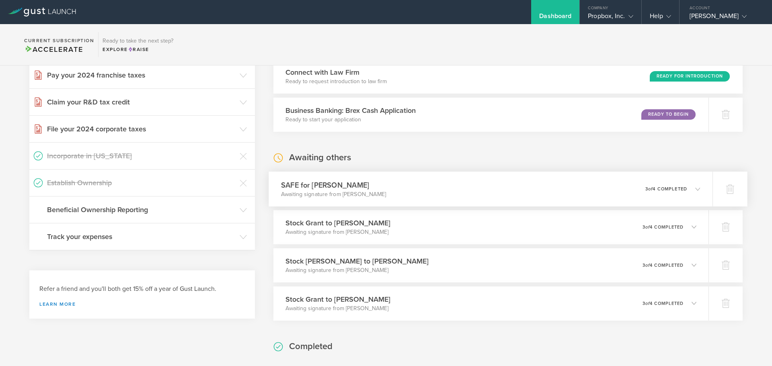
click at [547, 182] on div "SAFE for [PERSON_NAME] Awaiting signature from [PERSON_NAME] 0 undeliverable 3 …" at bounding box center [491, 189] width 444 height 35
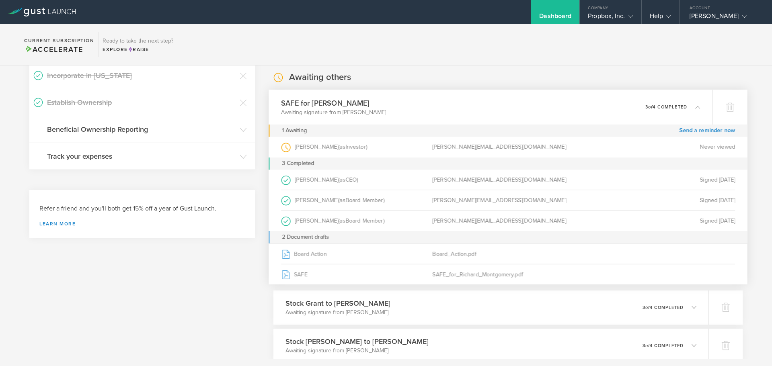
scroll to position [322, 0]
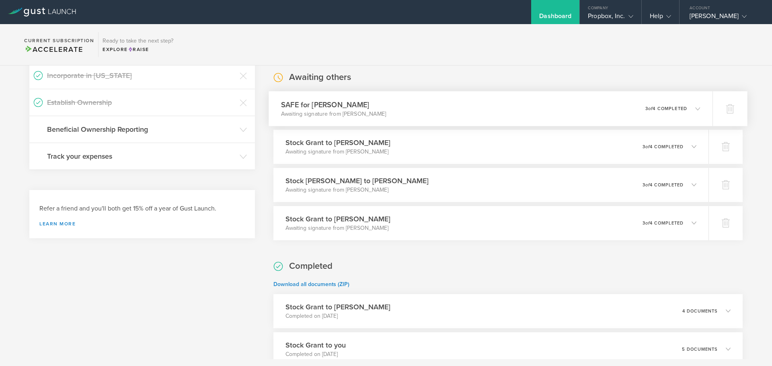
scroll to position [322, 0]
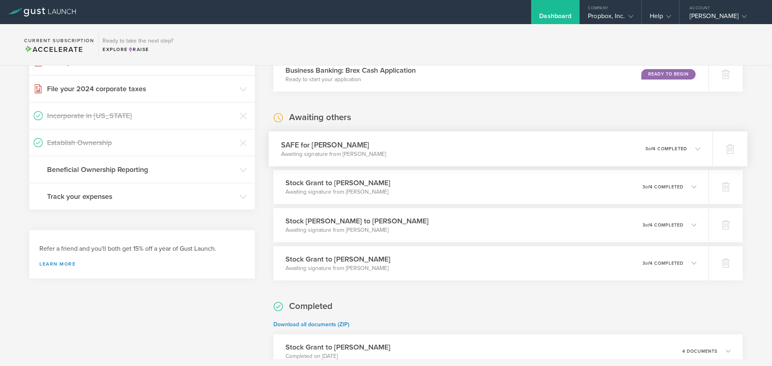
click at [467, 144] on div "SAFE for Richard Montgomery Awaiting signature from Richard Montgomery 0 undeli…" at bounding box center [491, 148] width 444 height 35
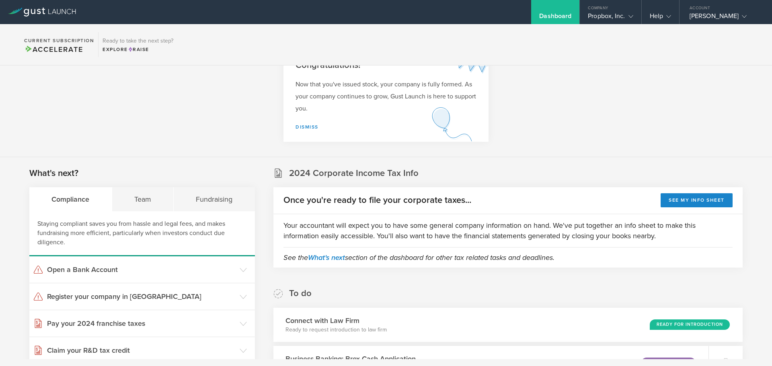
scroll to position [0, 0]
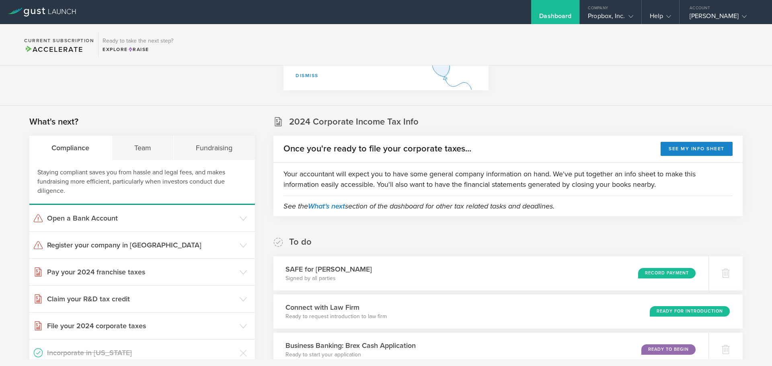
scroll to position [201, 0]
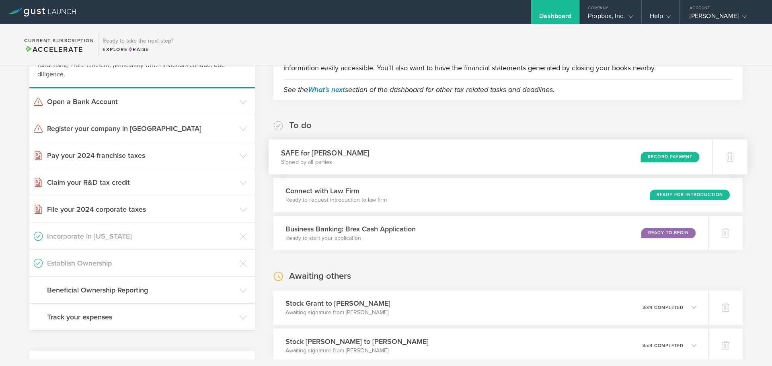
click at [422, 155] on div "SAFE for Richard Montgomery Signed by all parties Record Payment" at bounding box center [491, 157] width 444 height 35
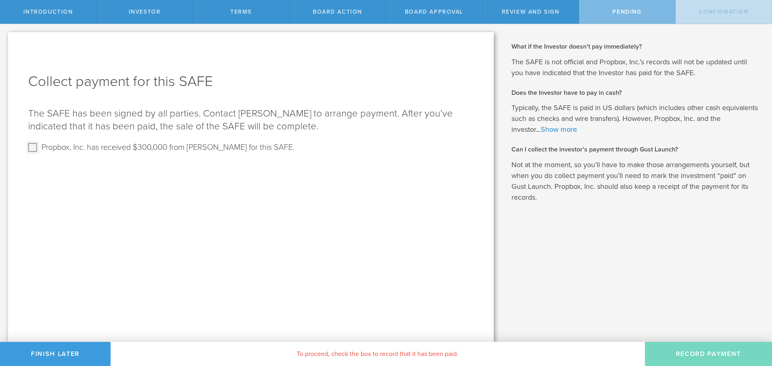
click at [34, 148] on input "Propbox, Inc. has received $300,000 from [PERSON_NAME] for this SAFE." at bounding box center [32, 147] width 13 height 13
checkbox input "true"
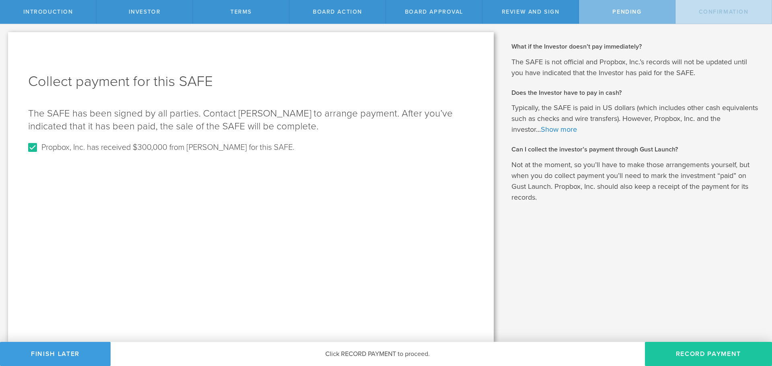
click at [685, 349] on button "Record Payment" at bounding box center [708, 354] width 127 height 24
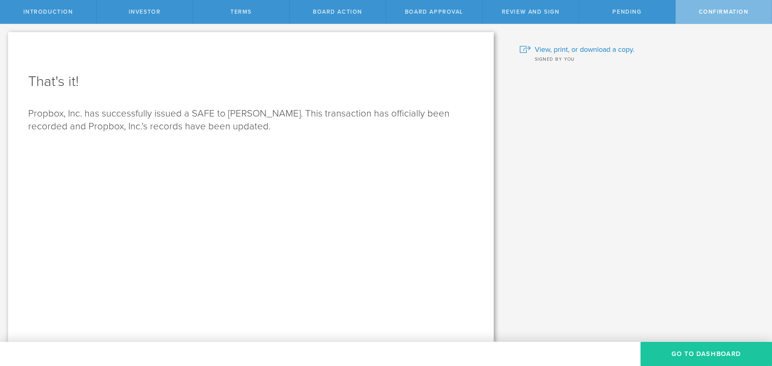
click at [677, 357] on button "Go To Dashboard" at bounding box center [706, 354] width 131 height 24
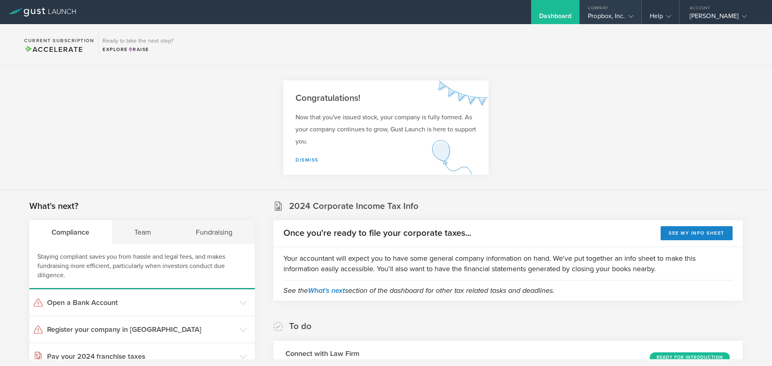
click at [588, 22] on div "Propbox, Inc." at bounding box center [610, 18] width 45 height 12
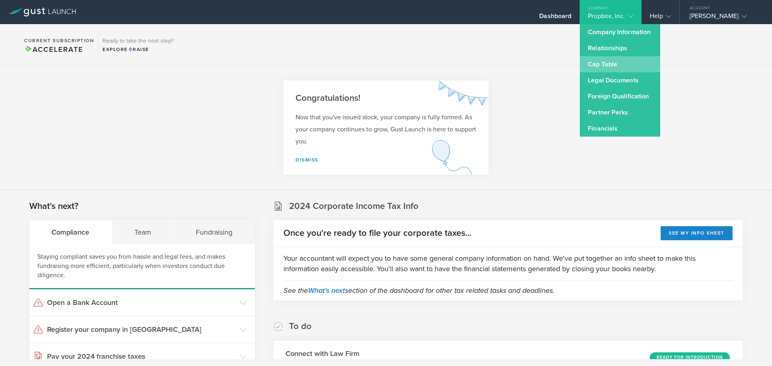
click at [616, 62] on link "Cap Table" at bounding box center [620, 64] width 80 height 16
